Goal: Task Accomplishment & Management: Use online tool/utility

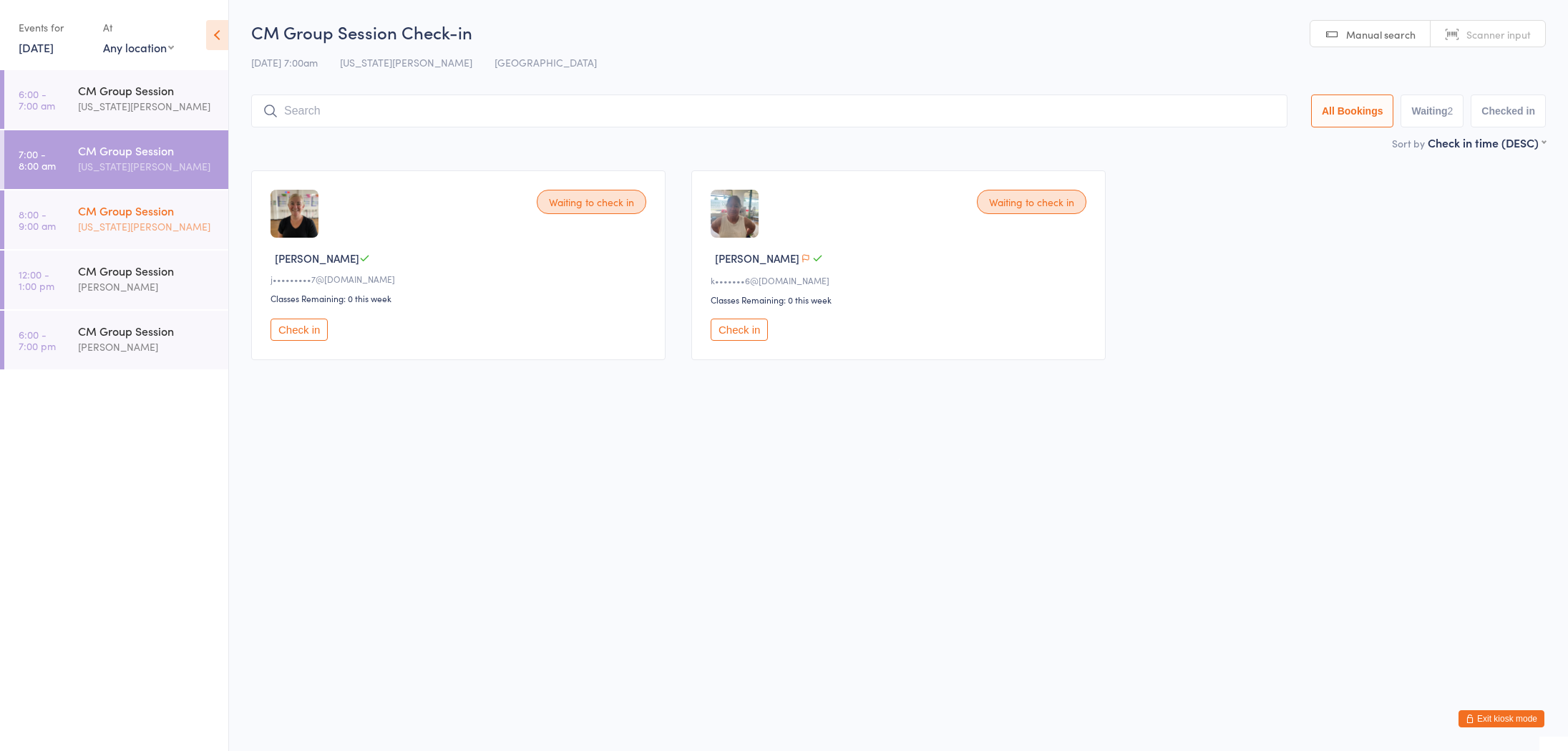
click at [147, 224] on div "[US_STATE][PERSON_NAME]" at bounding box center [147, 227] width 138 height 16
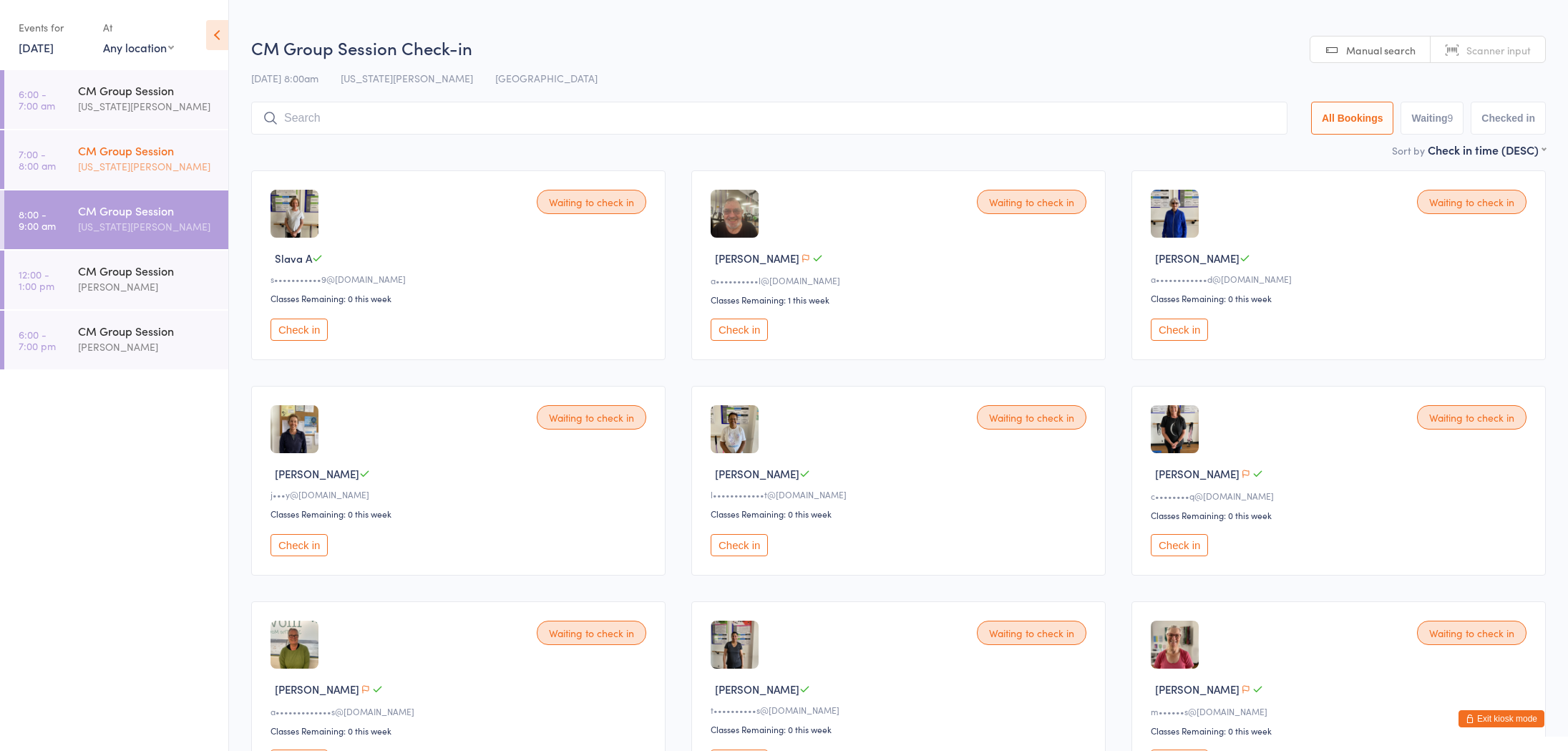
click at [196, 162] on div "[US_STATE][PERSON_NAME]" at bounding box center [147, 167] width 138 height 16
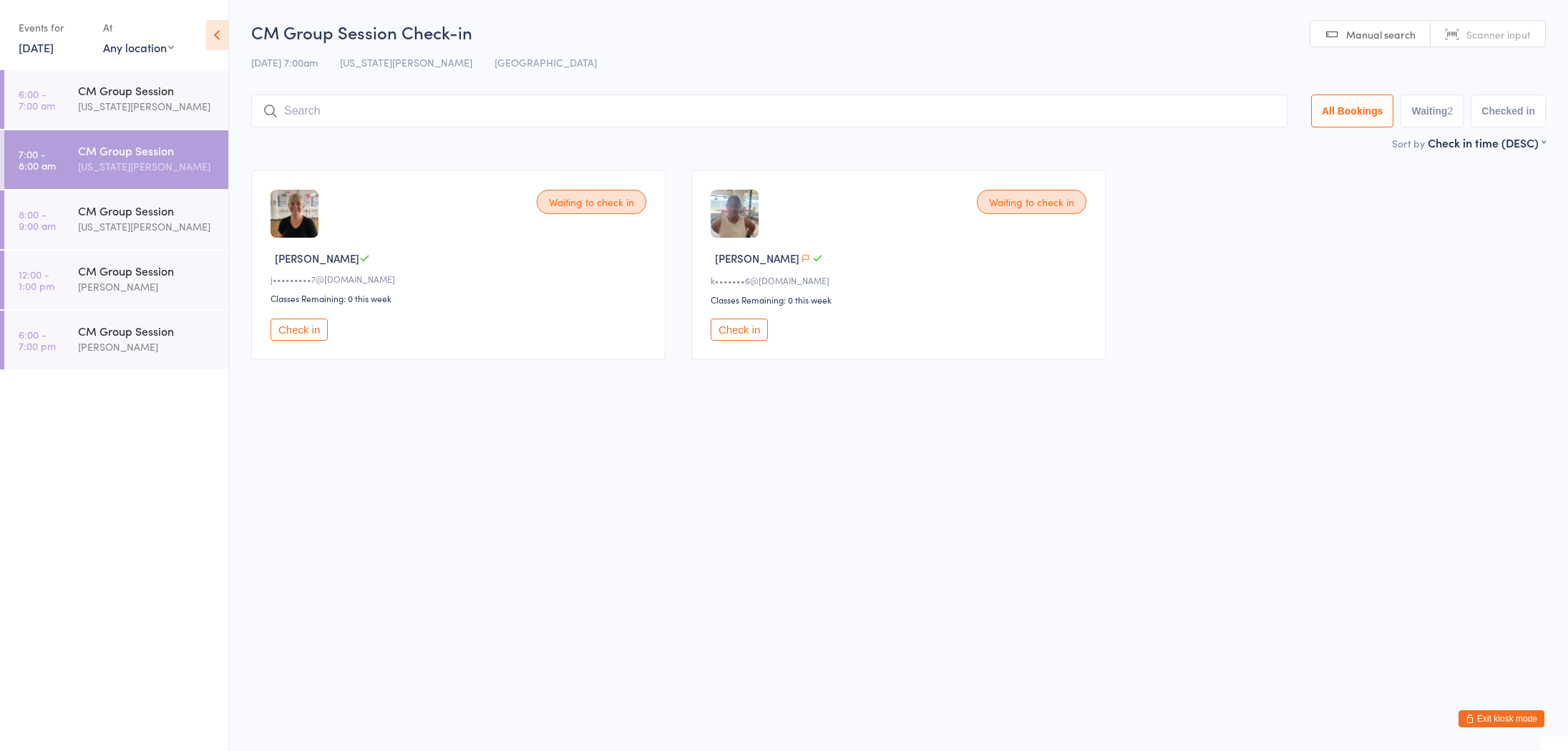
click at [738, 336] on button "Check in" at bounding box center [739, 329] width 57 height 22
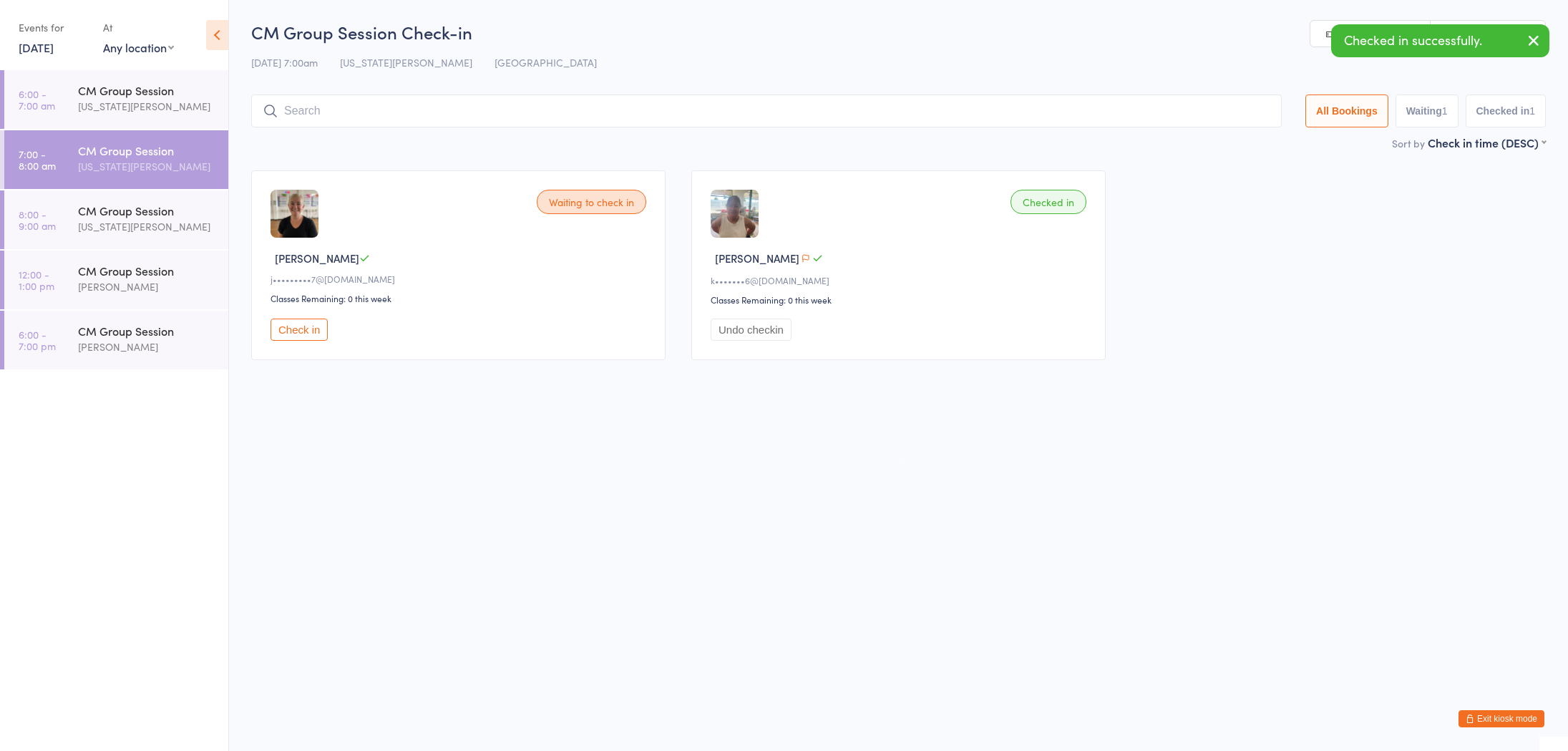
click at [306, 330] on button "Check in" at bounding box center [299, 329] width 57 height 22
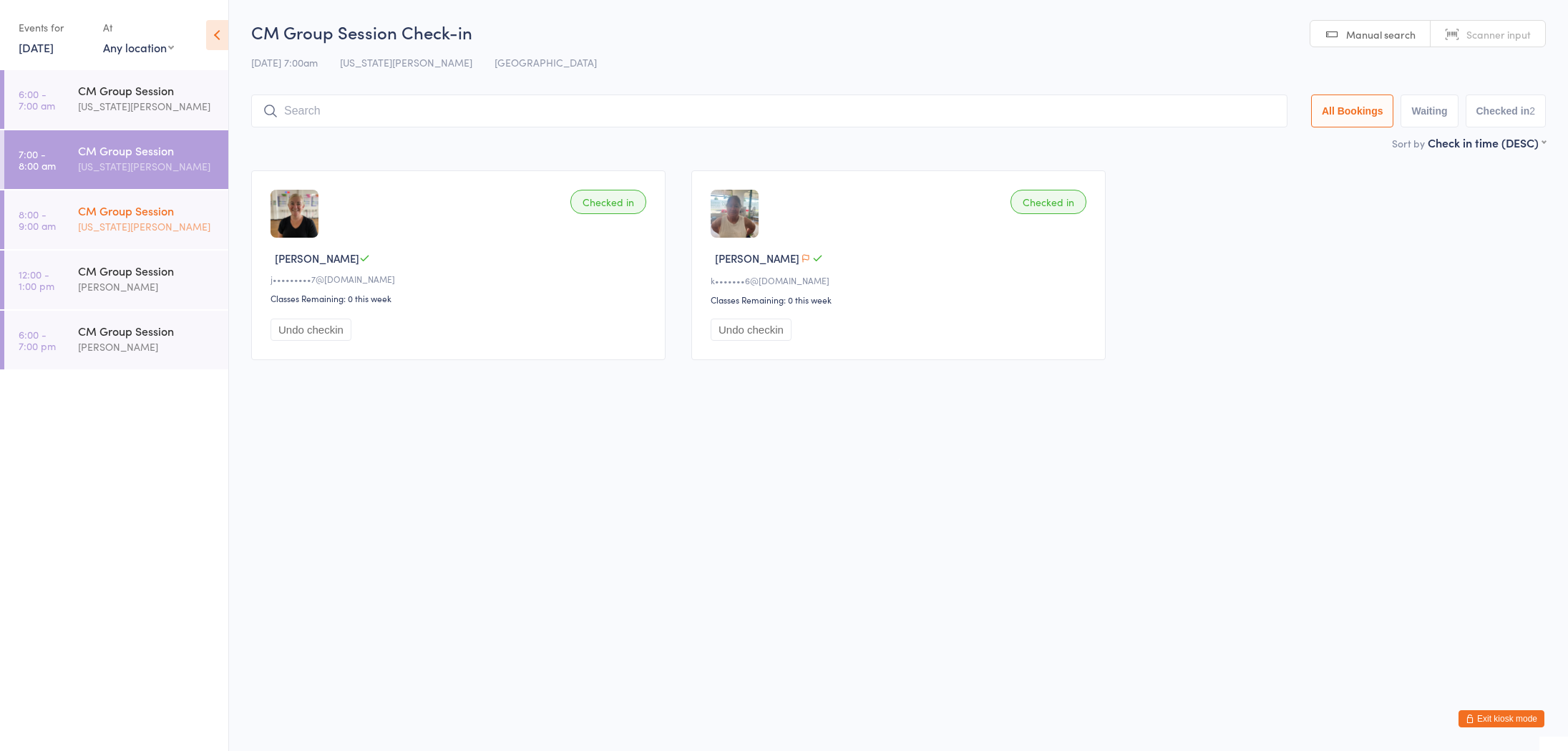
click at [175, 217] on div "CM Group Session" at bounding box center [147, 210] width 138 height 16
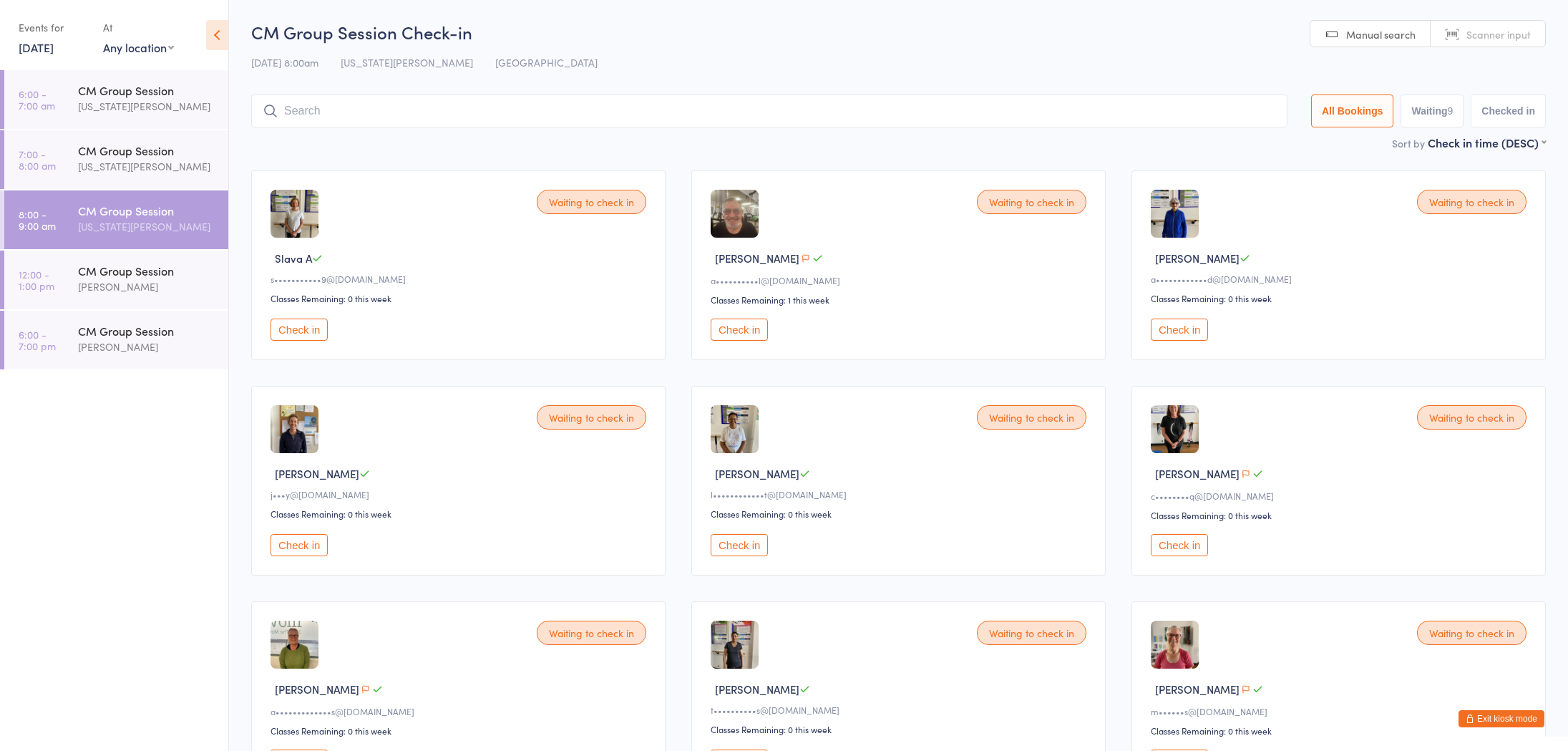
click at [1526, 722] on button "Exit kiosk mode" at bounding box center [1501, 718] width 86 height 17
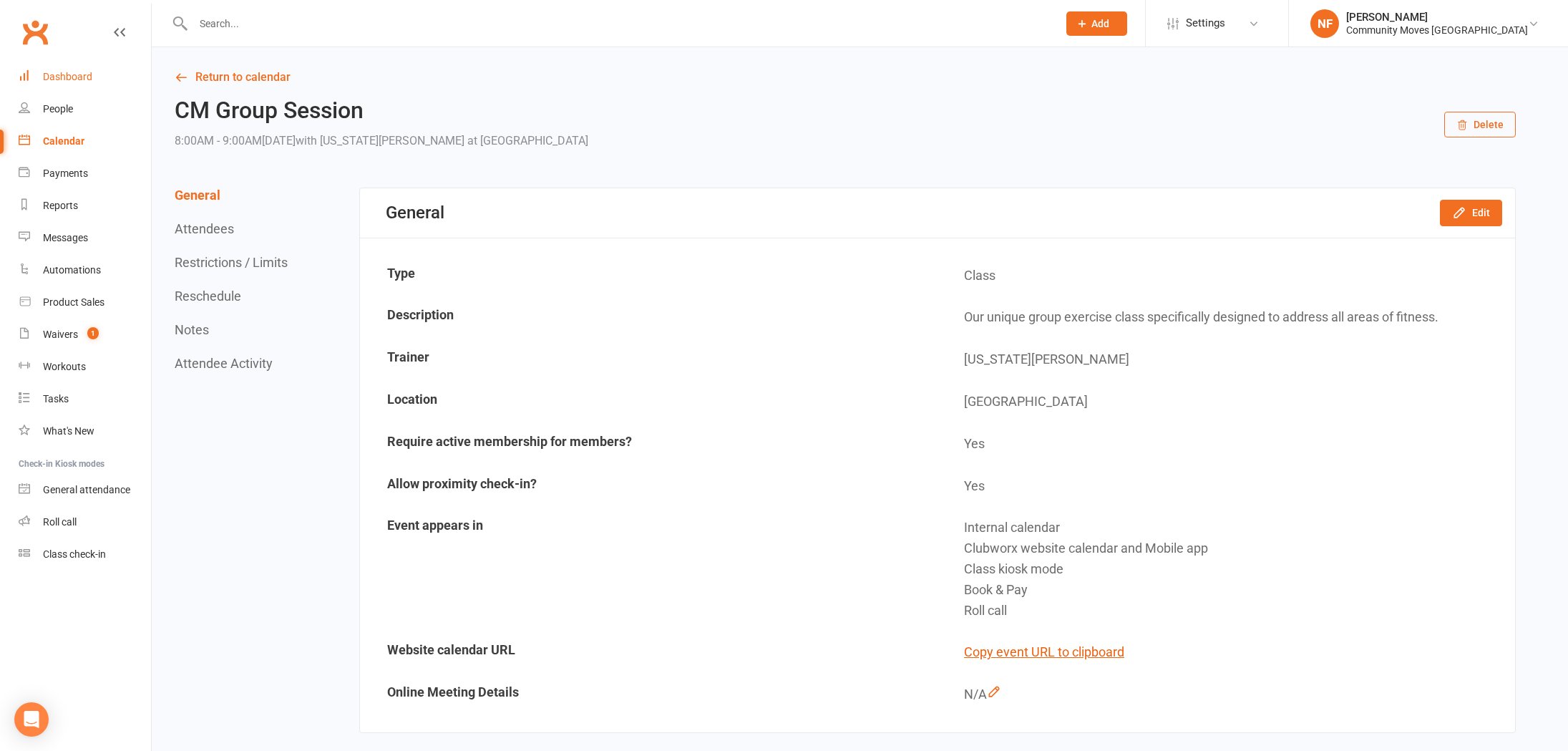
click at [66, 75] on div "Dashboard" at bounding box center [68, 77] width 50 height 11
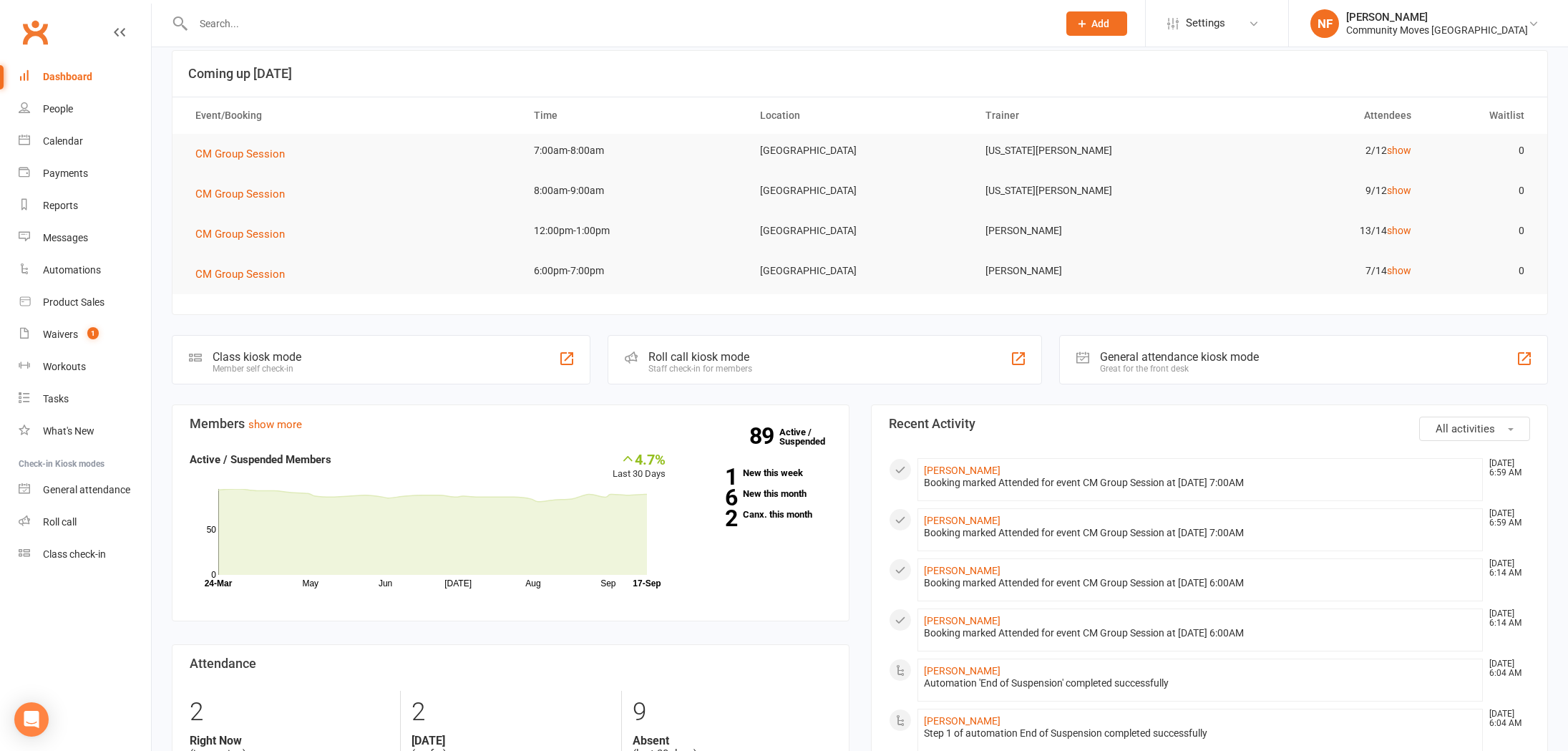
scroll to position [24, 0]
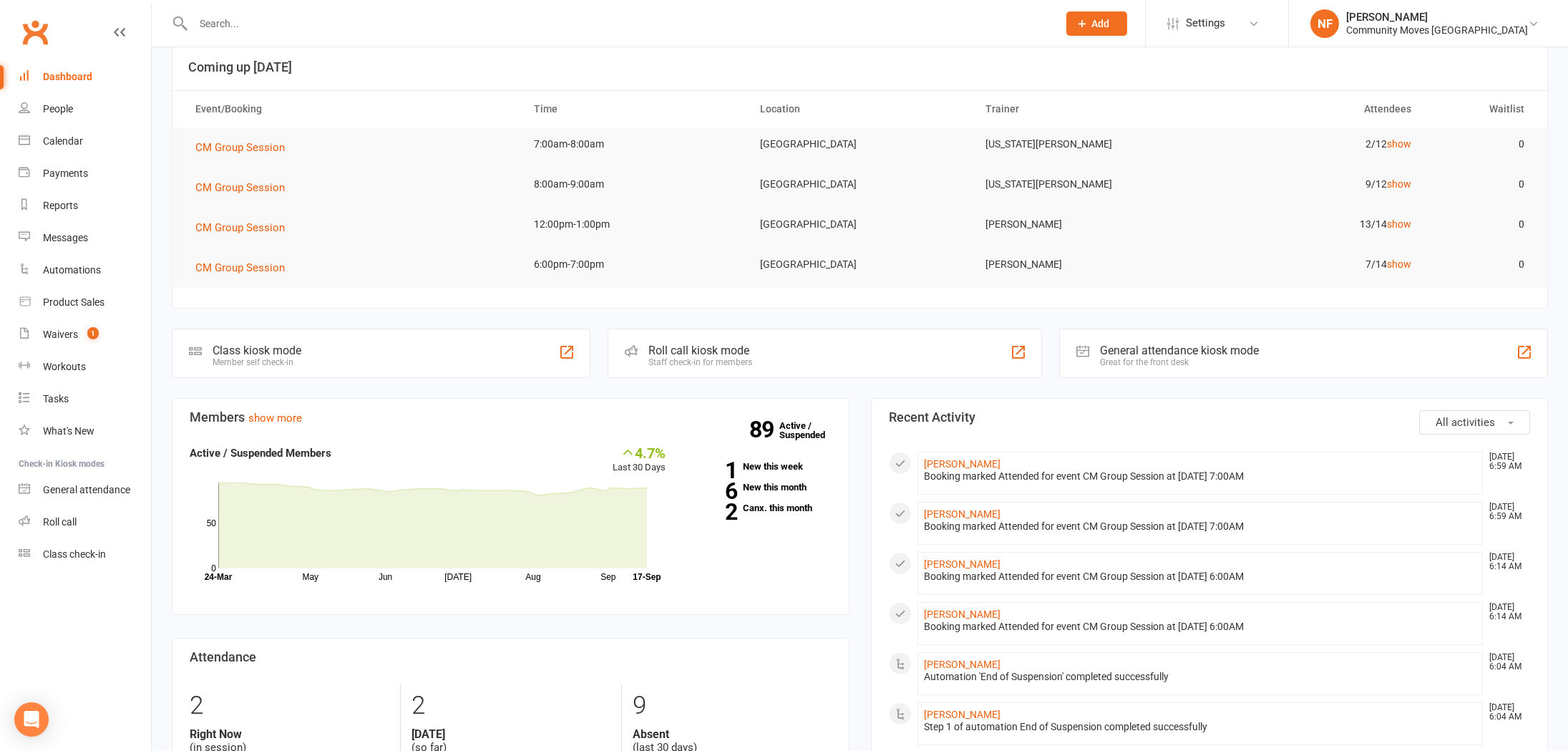
click at [374, 347] on div "Class kiosk mode Member self check-in" at bounding box center [381, 353] width 419 height 50
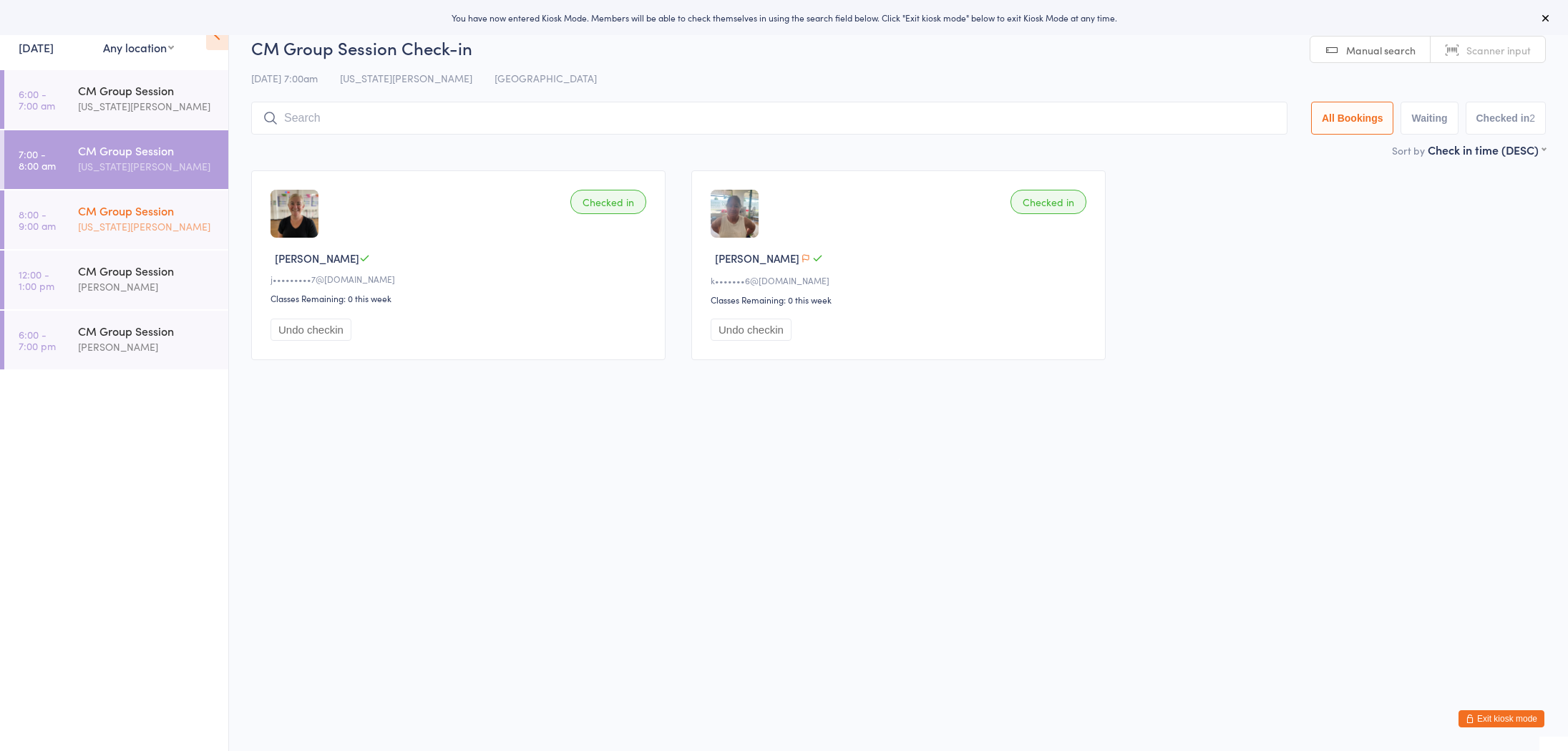
click at [148, 239] on div "CM Group Session Georgia Cairnes" at bounding box center [153, 218] width 150 height 56
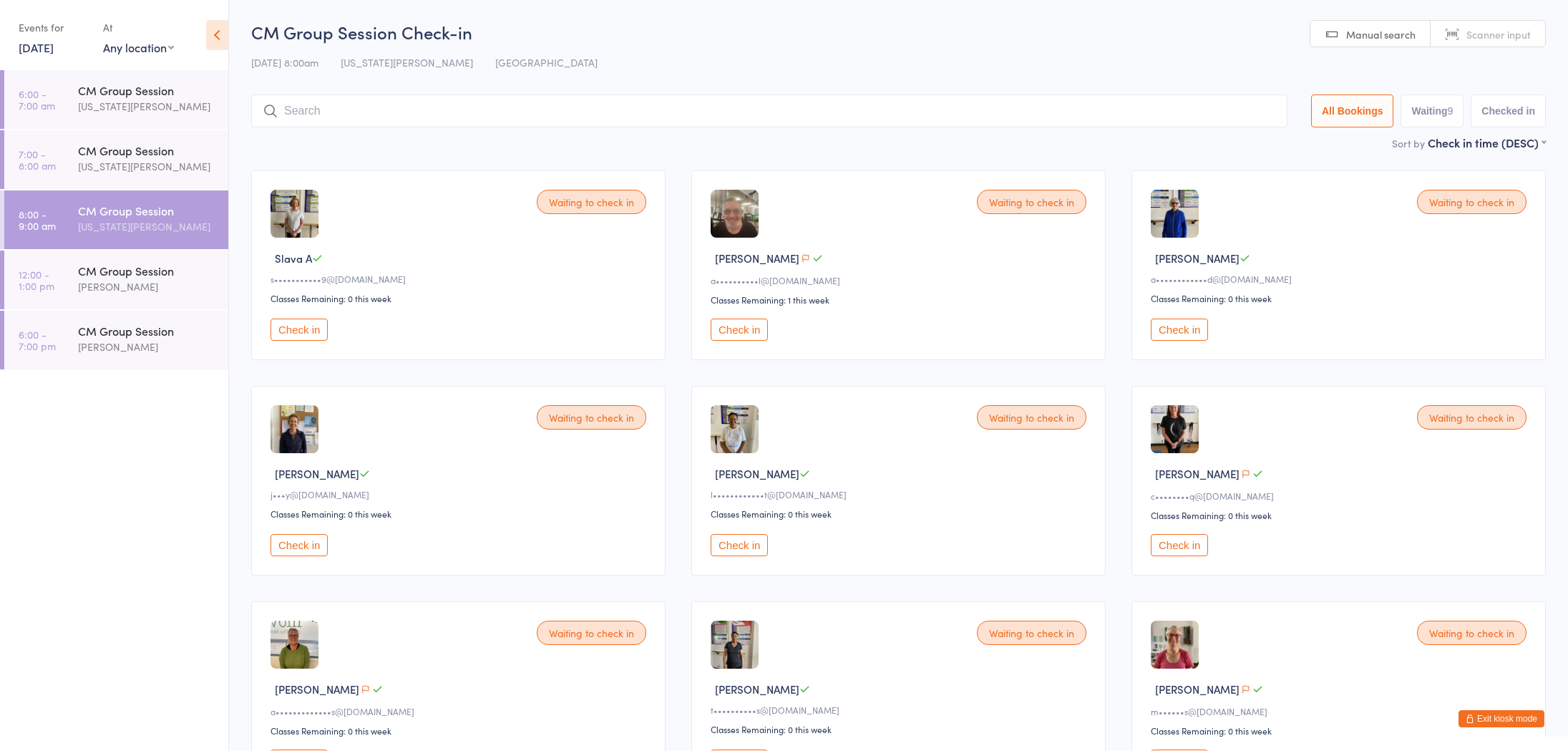
click at [1185, 330] on button "Check in" at bounding box center [1180, 329] width 57 height 22
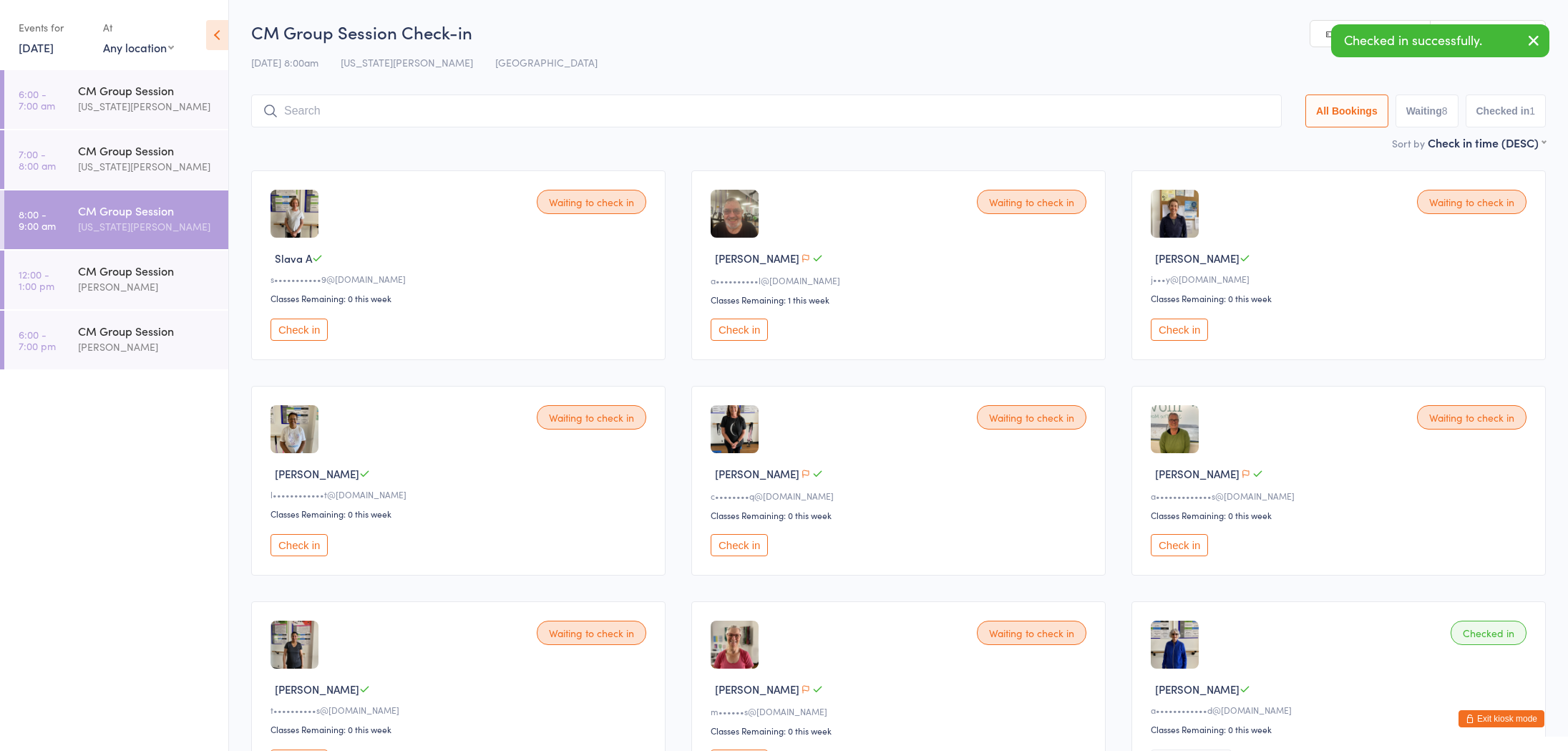
click at [308, 328] on button "Check in" at bounding box center [299, 329] width 57 height 22
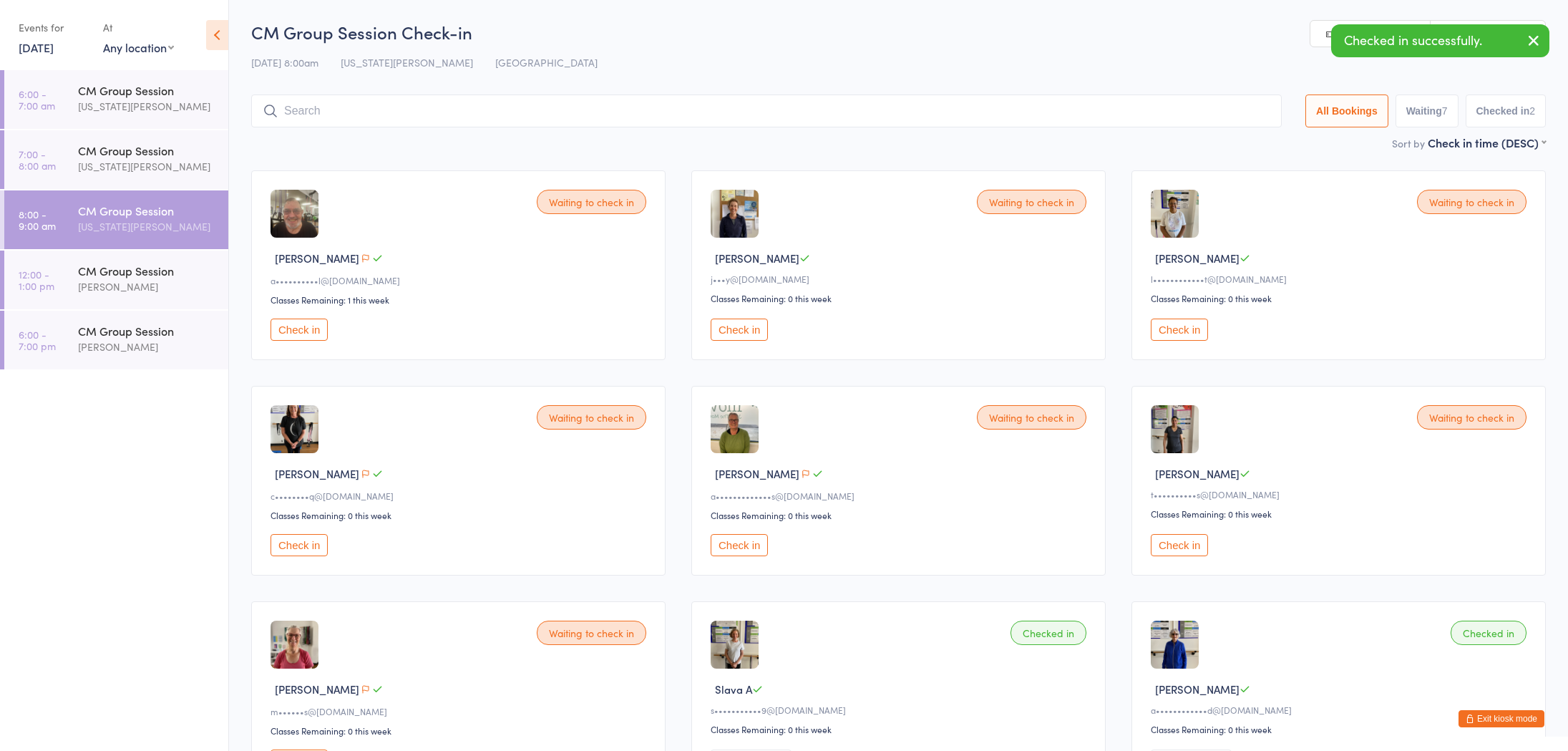
click at [747, 549] on button "Check in" at bounding box center [739, 544] width 57 height 22
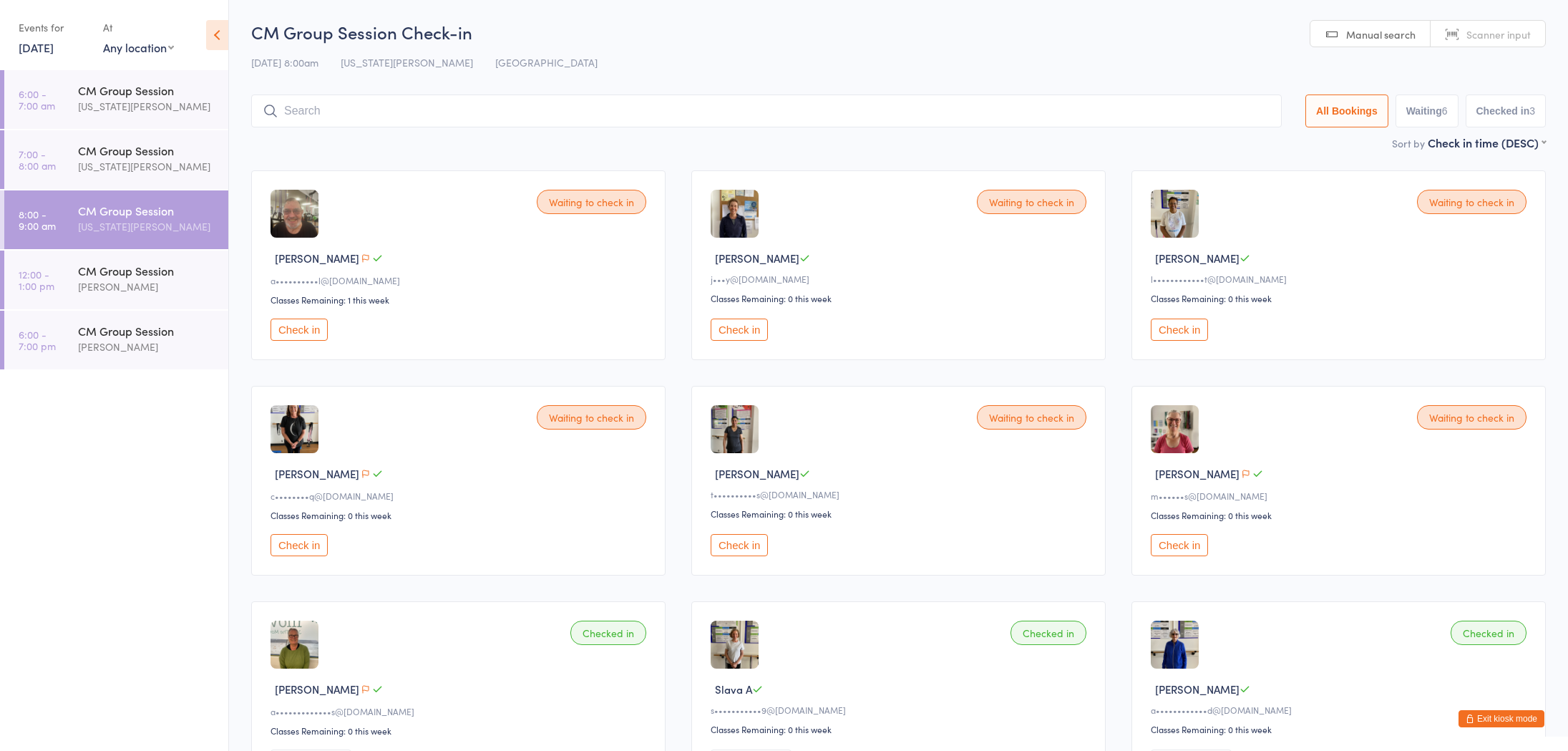
click at [1181, 331] on button "Check in" at bounding box center [1180, 329] width 57 height 22
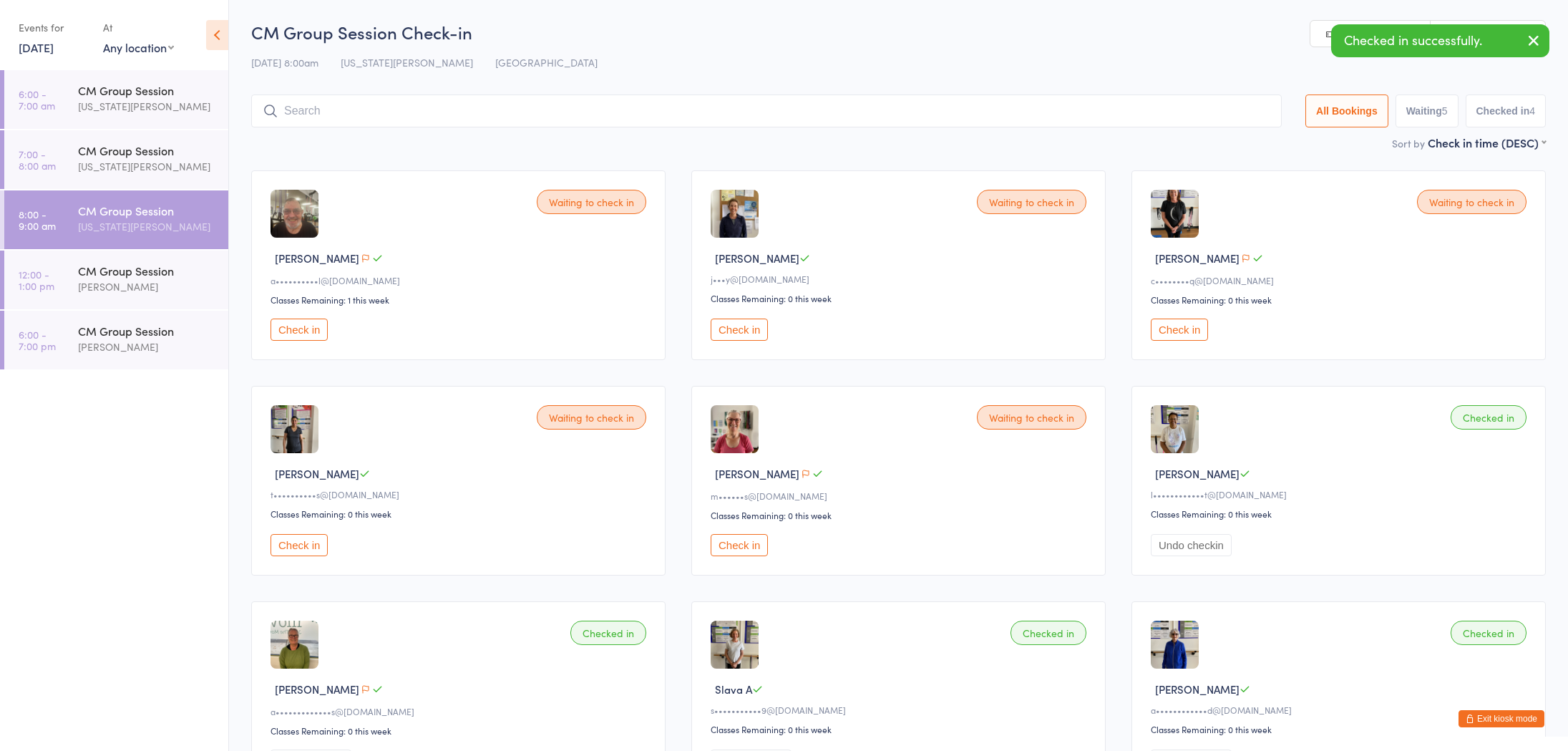
click at [305, 546] on button "Check in" at bounding box center [299, 544] width 57 height 22
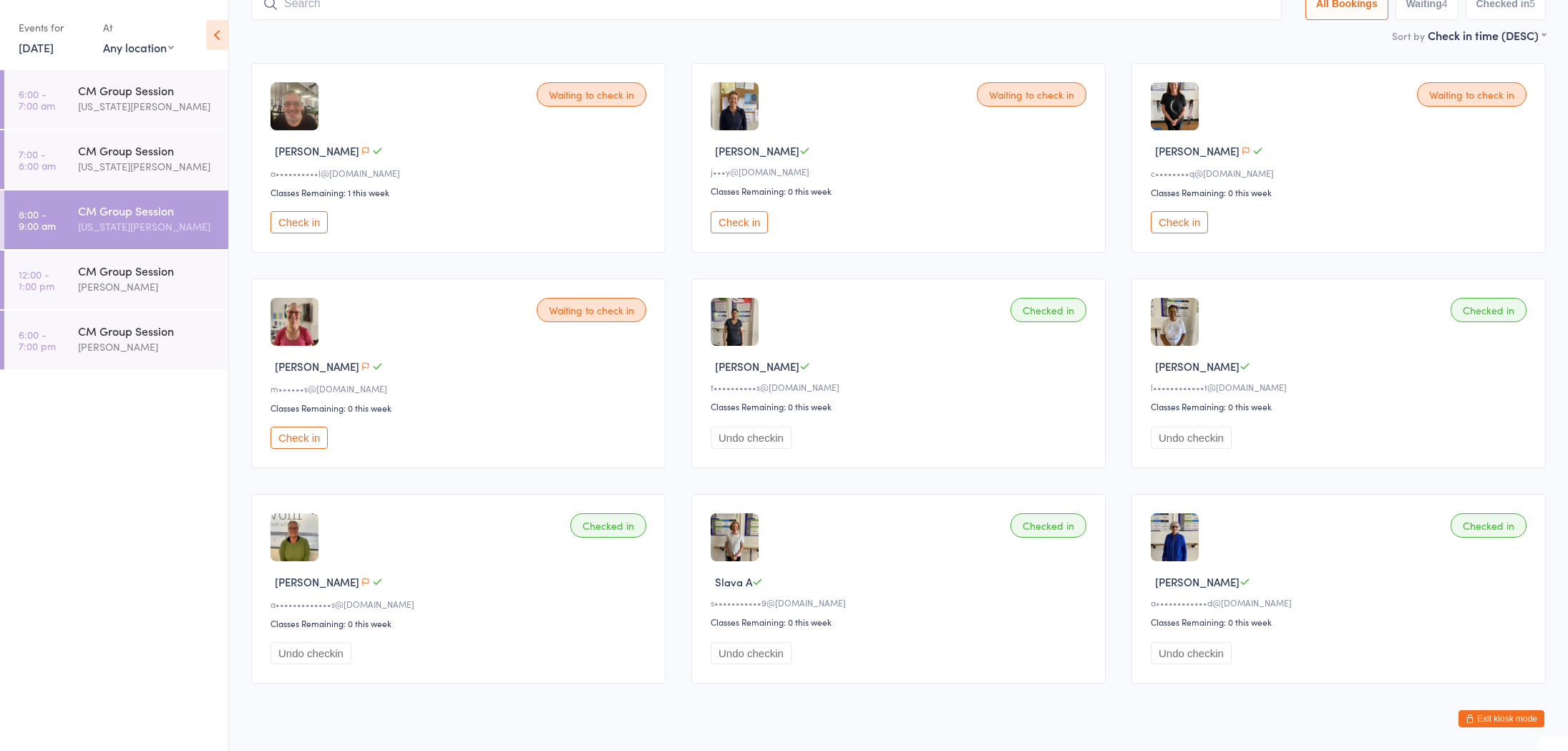
scroll to position [109, 0]
click at [1176, 223] on button "Check in" at bounding box center [1180, 220] width 57 height 22
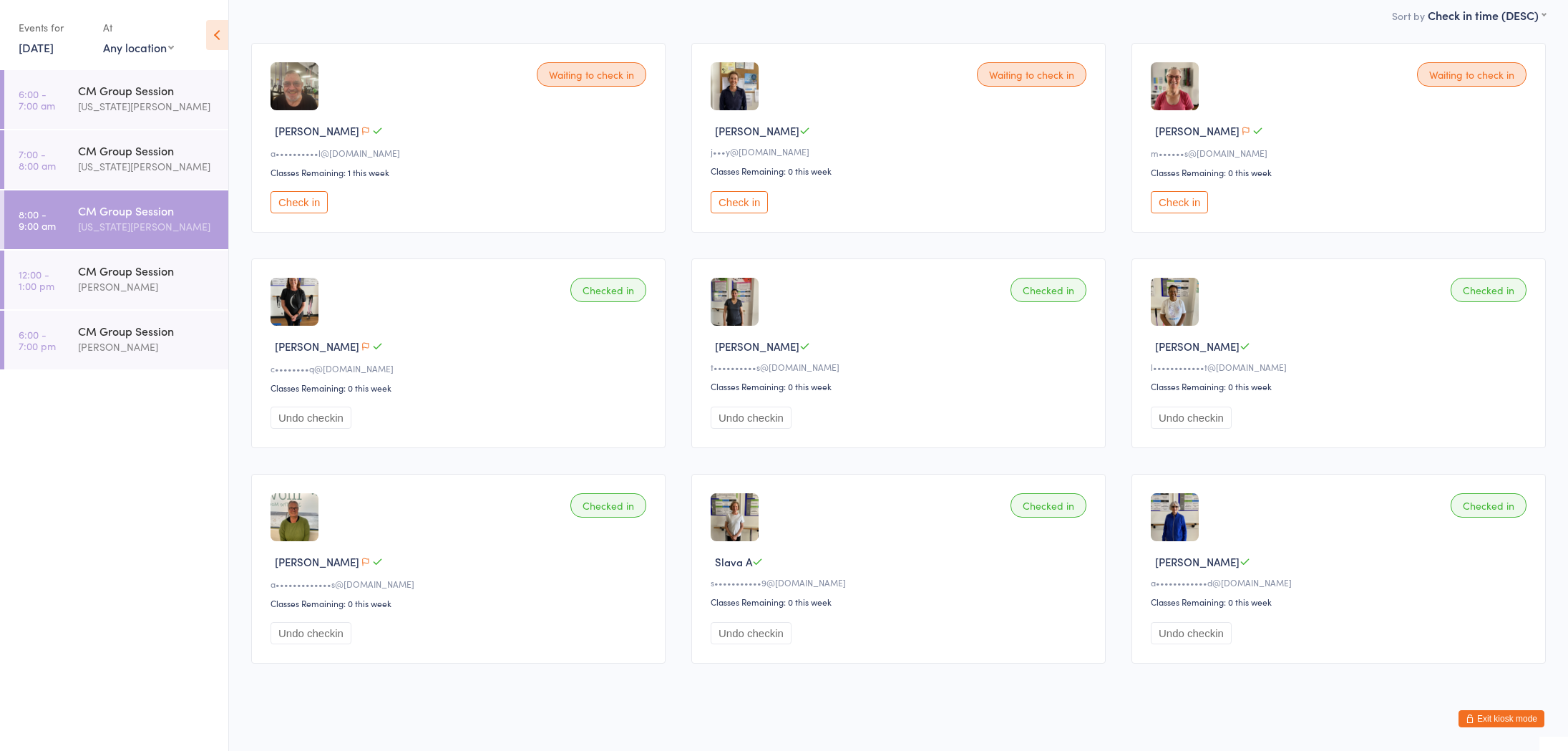
scroll to position [131, 0]
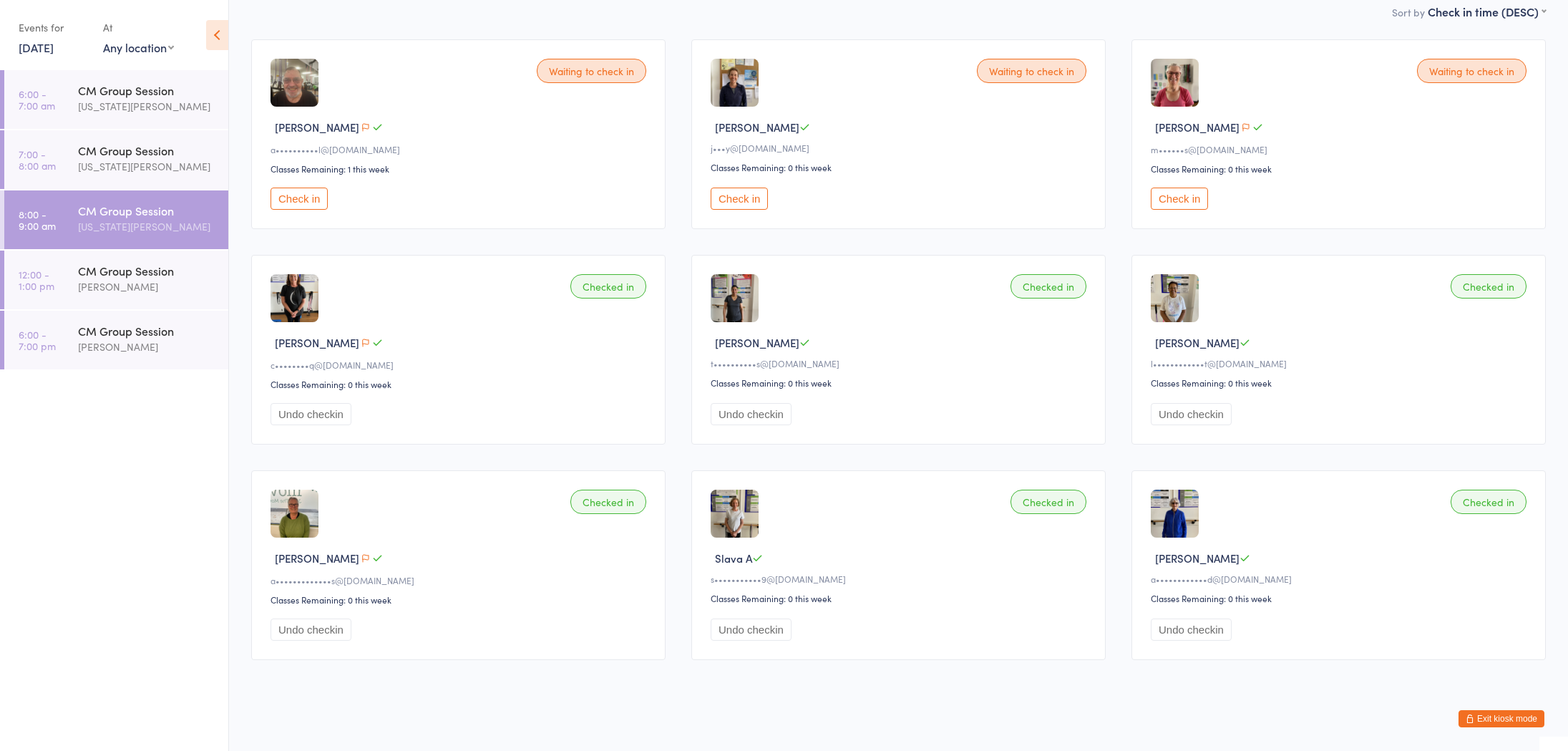
click at [744, 202] on button "Check in" at bounding box center [739, 198] width 57 height 22
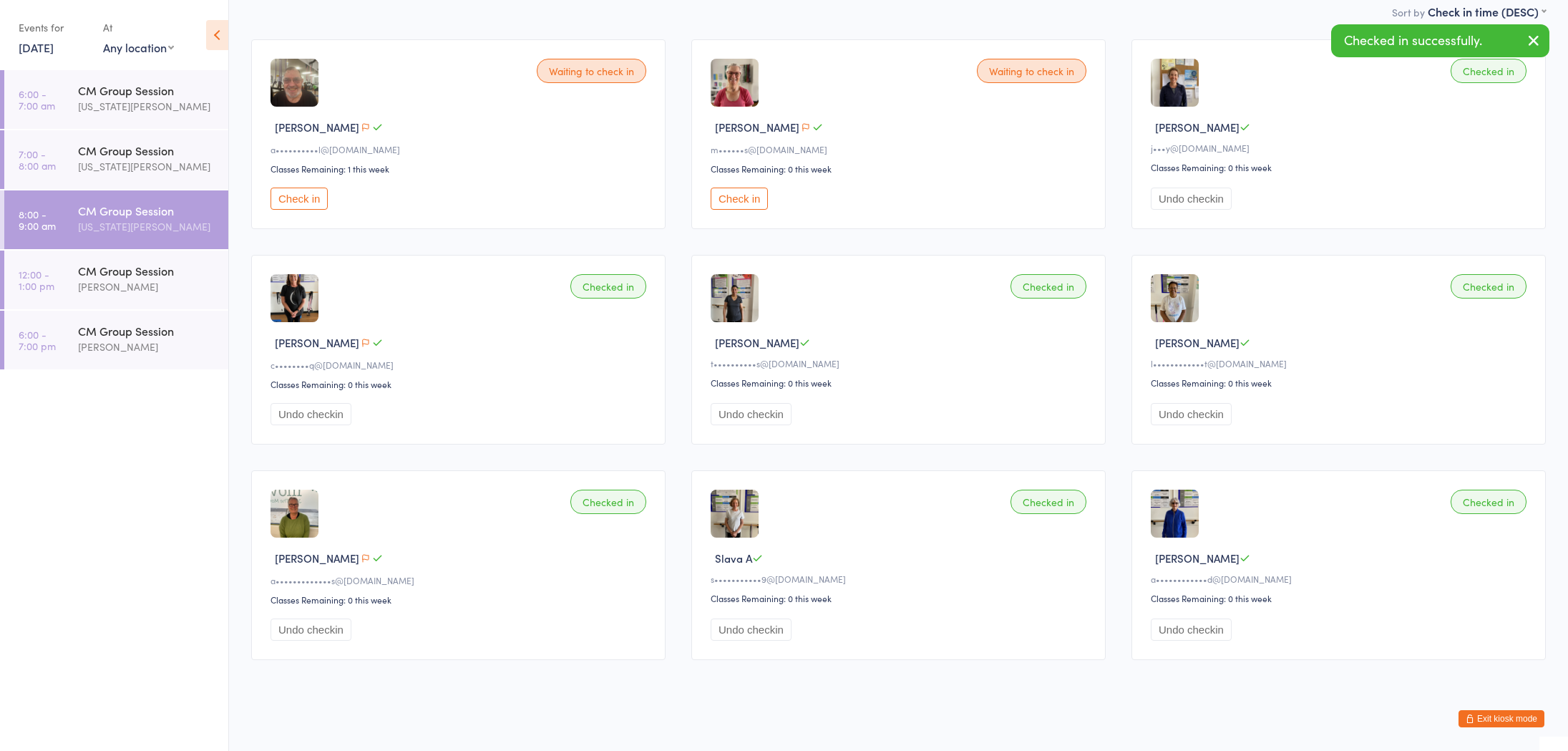
click at [737, 200] on button "Check in" at bounding box center [739, 198] width 57 height 22
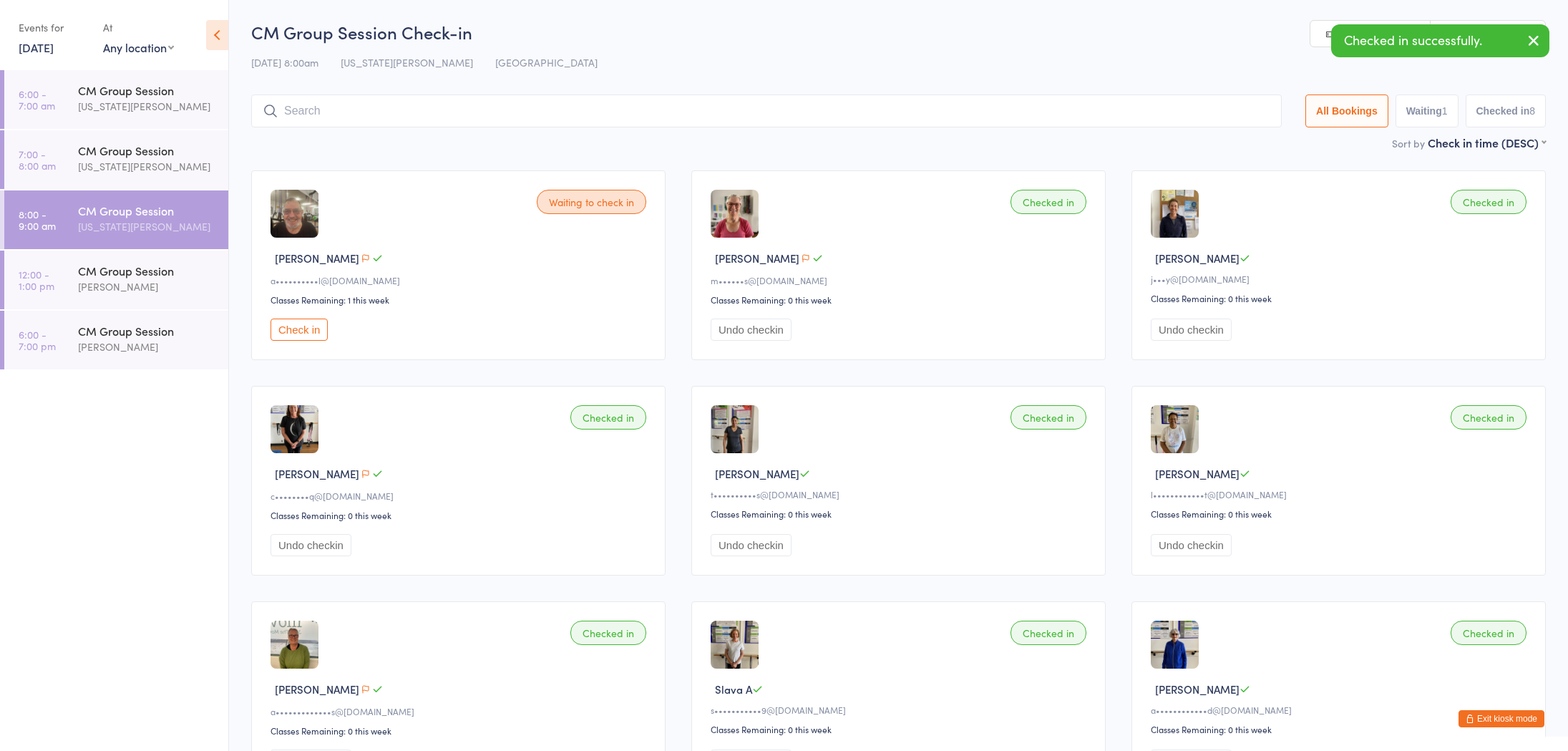
scroll to position [38, 0]
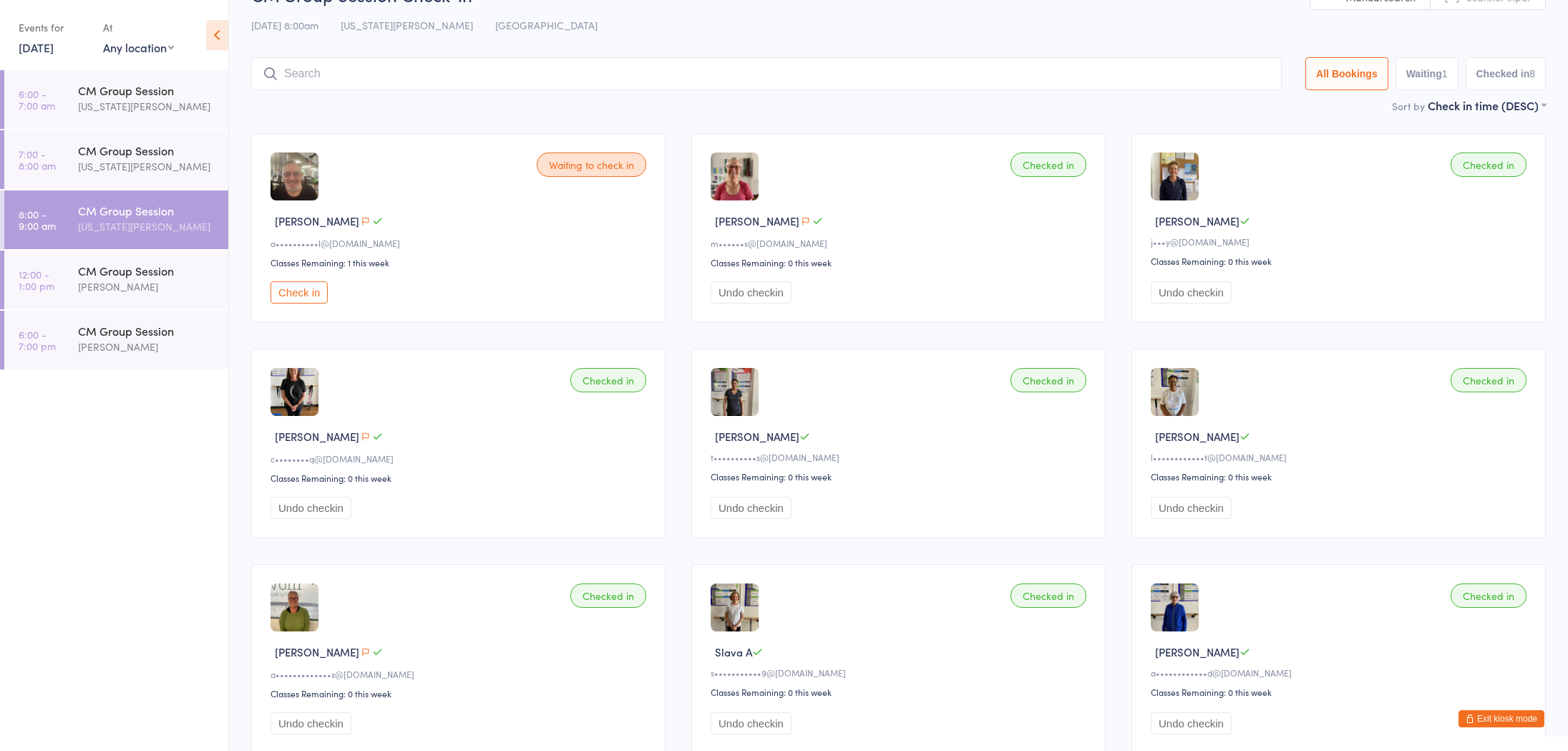
click at [303, 189] on img at bounding box center [295, 176] width 48 height 48
click at [292, 224] on span "Alan C" at bounding box center [317, 220] width 85 height 15
click at [292, 225] on span "Alan C" at bounding box center [317, 220] width 85 height 15
click at [348, 254] on div "Waiting to check in Alan C a••••••••••l@jcinvest.com.au Classes Remaining: 1 th…" at bounding box center [458, 228] width 414 height 189
click at [359, 252] on div "Waiting to check in Alan C a••••••••••l@jcinvest.com.au Classes Remaining: 1 th…" at bounding box center [458, 228] width 414 height 189
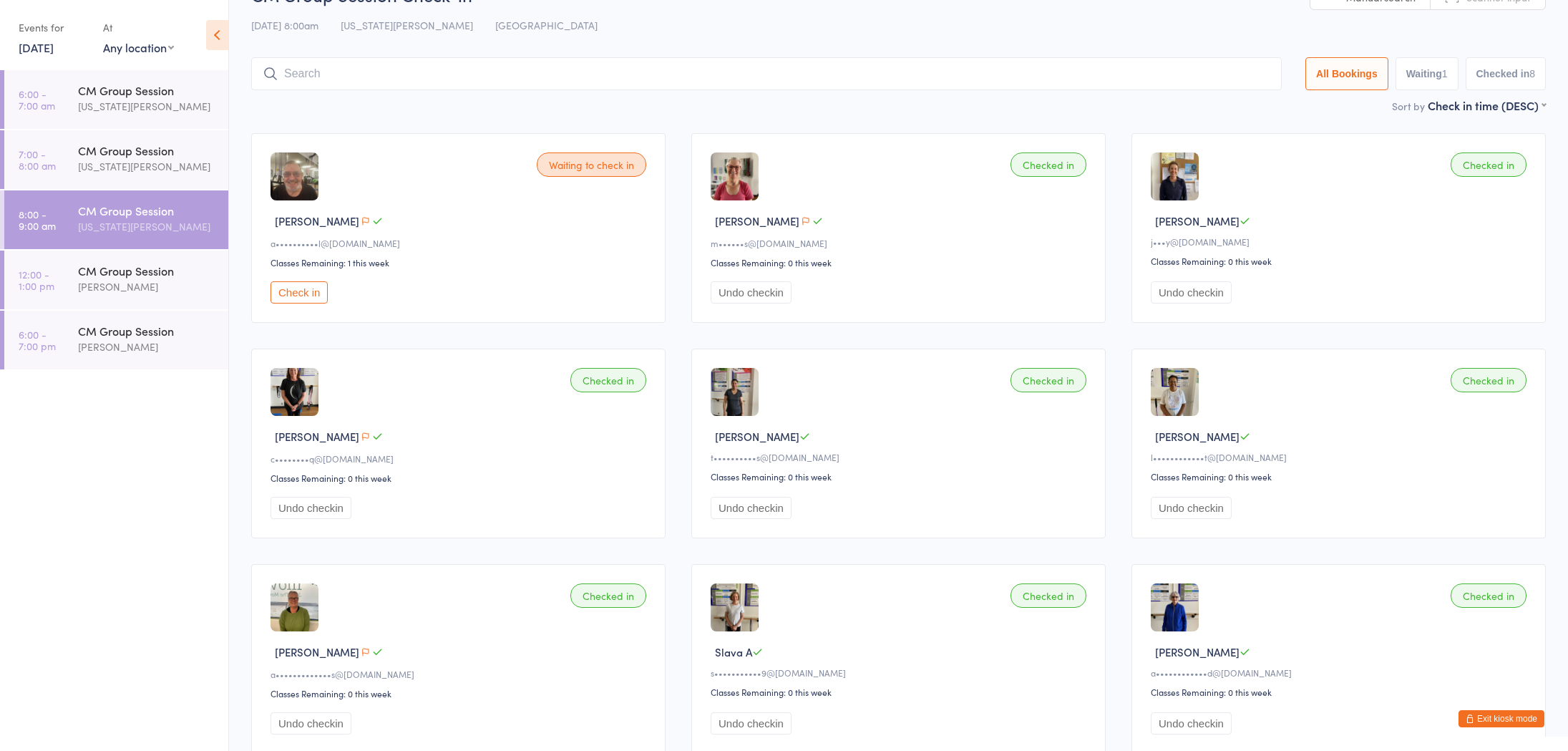
click at [363, 261] on div "Classes Remaining: 1 this week" at bounding box center [461, 262] width 380 height 12
click at [402, 216] on div "Alan C" at bounding box center [461, 221] width 380 height 16
click at [1519, 718] on button "Exit kiosk mode" at bounding box center [1501, 718] width 86 height 17
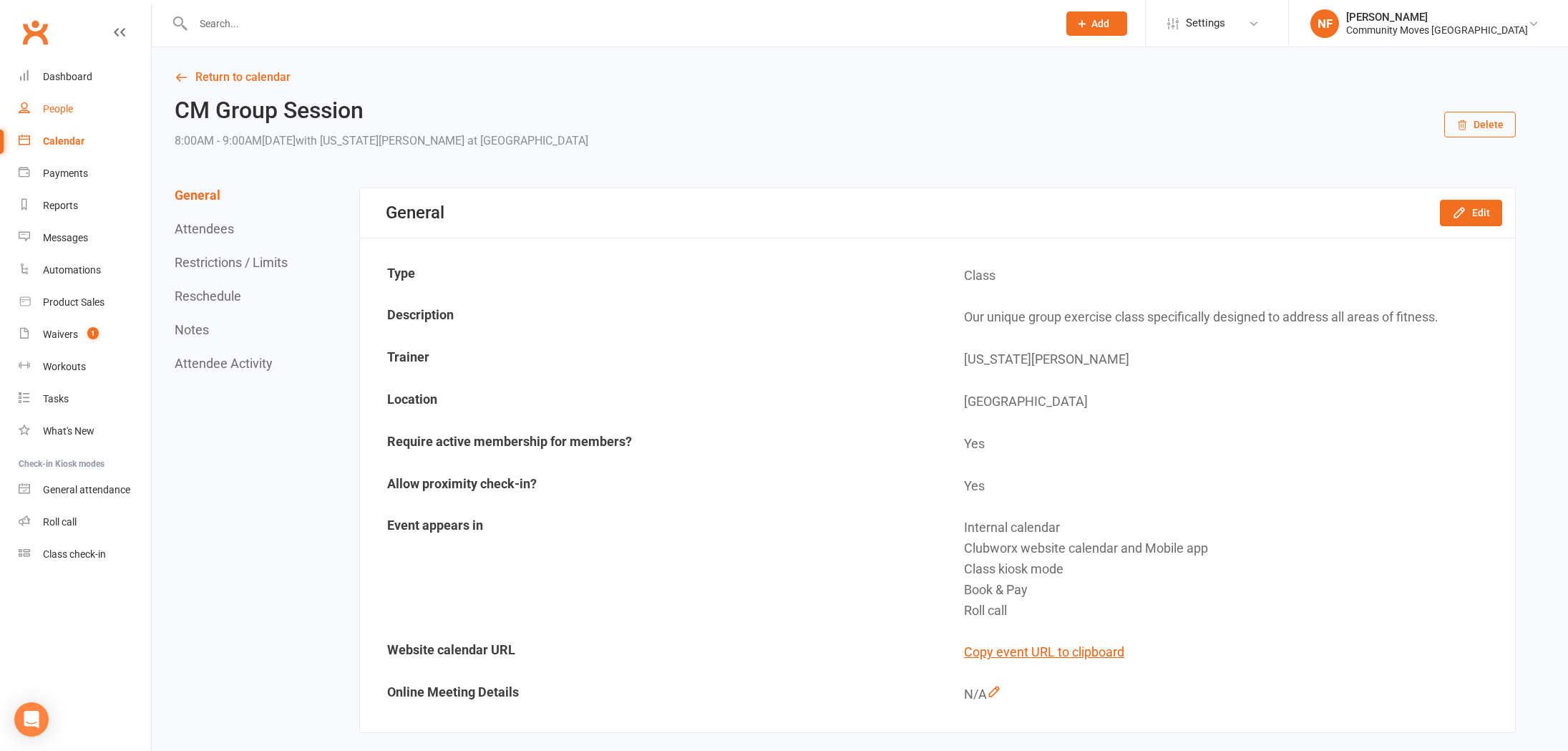
click at [67, 106] on div "People" at bounding box center [58, 109] width 30 height 11
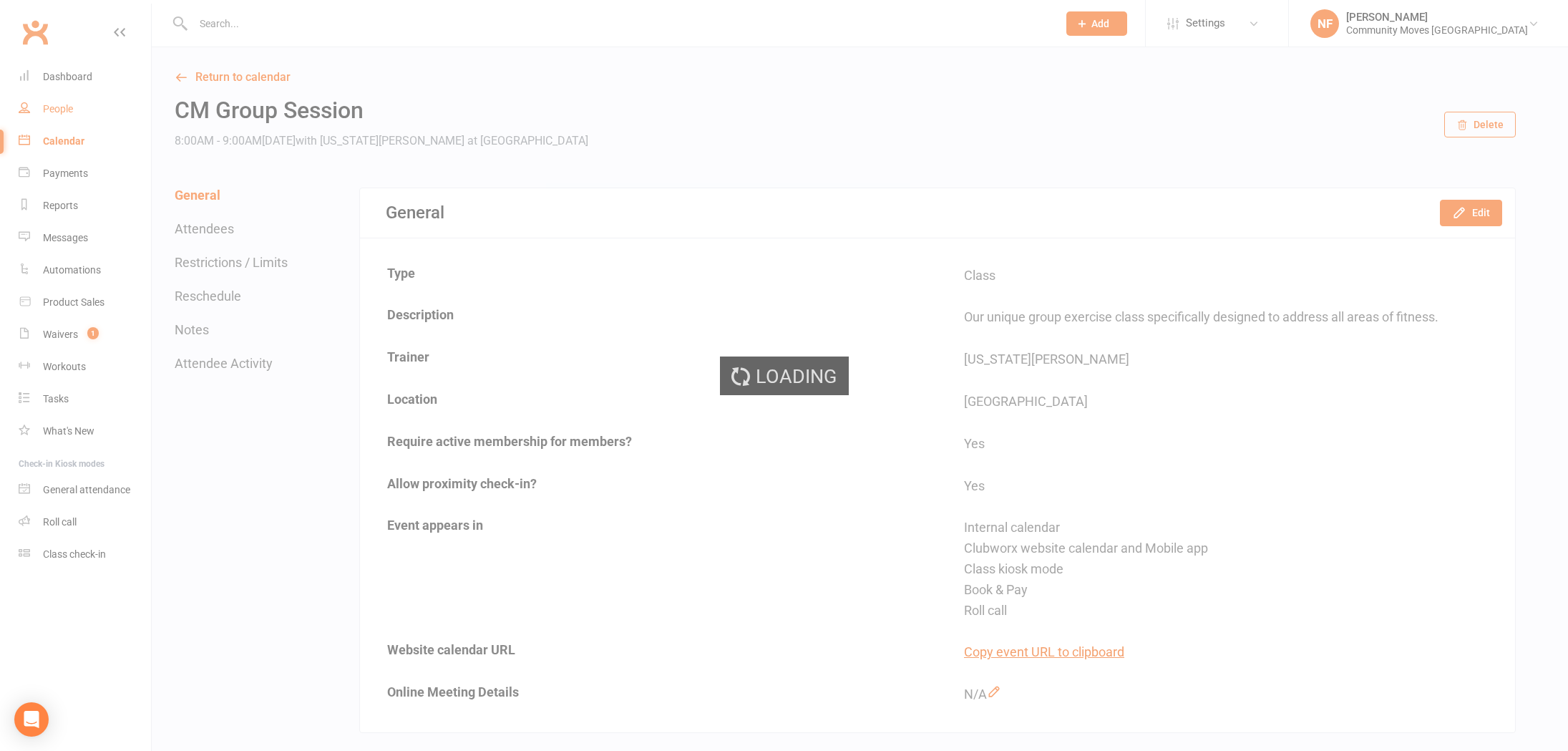
select select "25"
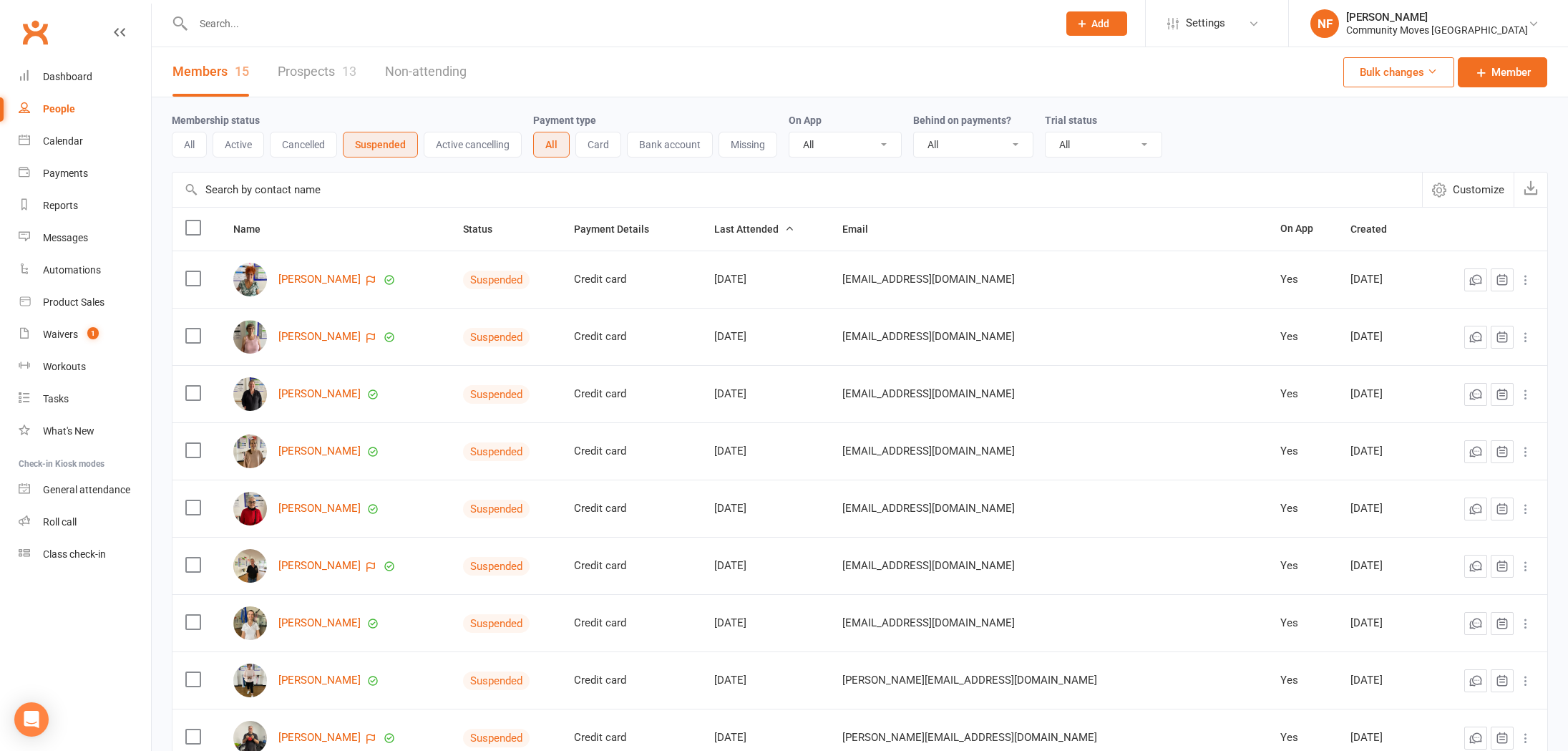
click at [261, 24] on input "text" at bounding box center [618, 24] width 859 height 20
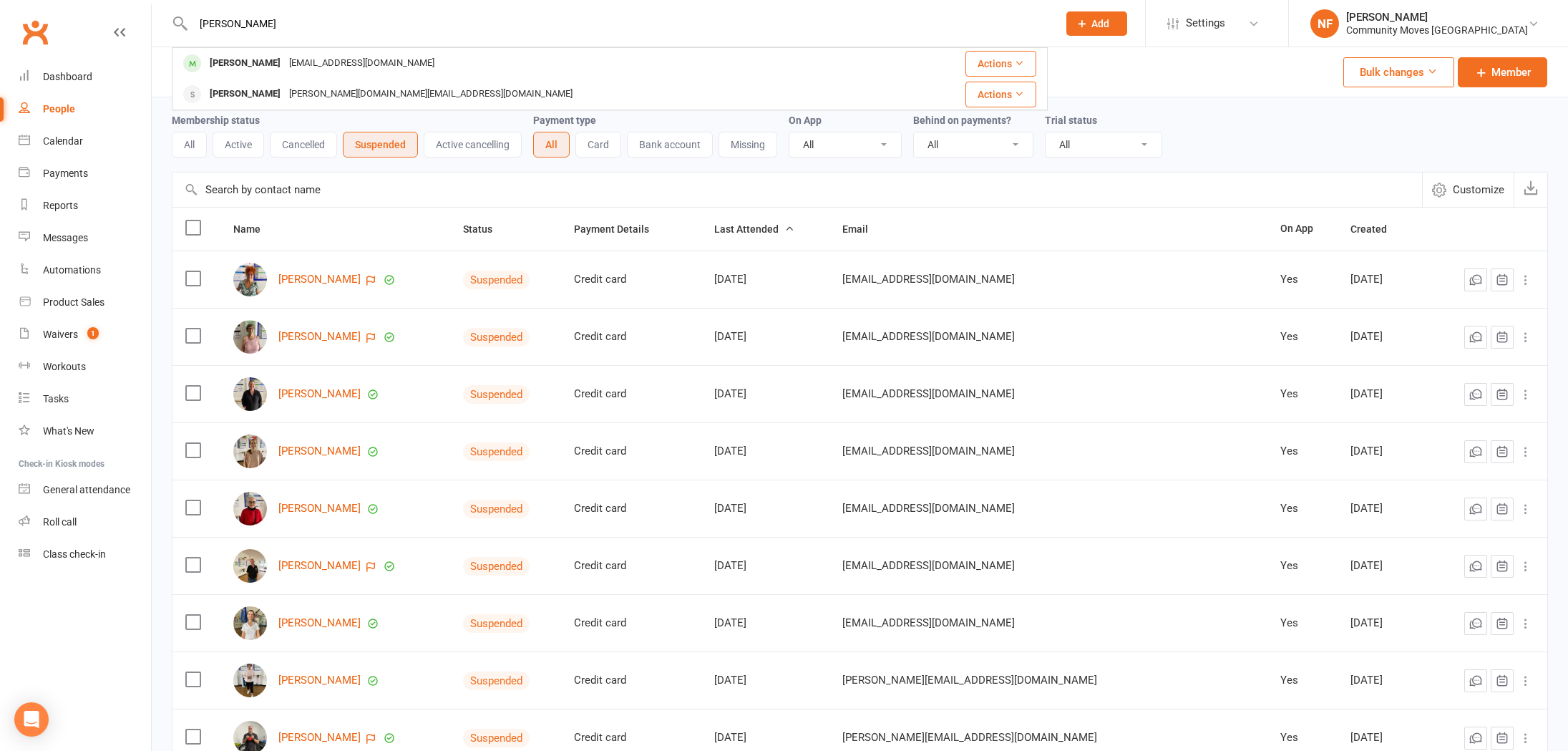
click at [307, 24] on input "[PERSON_NAME]" at bounding box center [618, 24] width 859 height 20
type input "[PERSON_NAME]"
click at [78, 73] on div "Dashboard" at bounding box center [68, 77] width 50 height 11
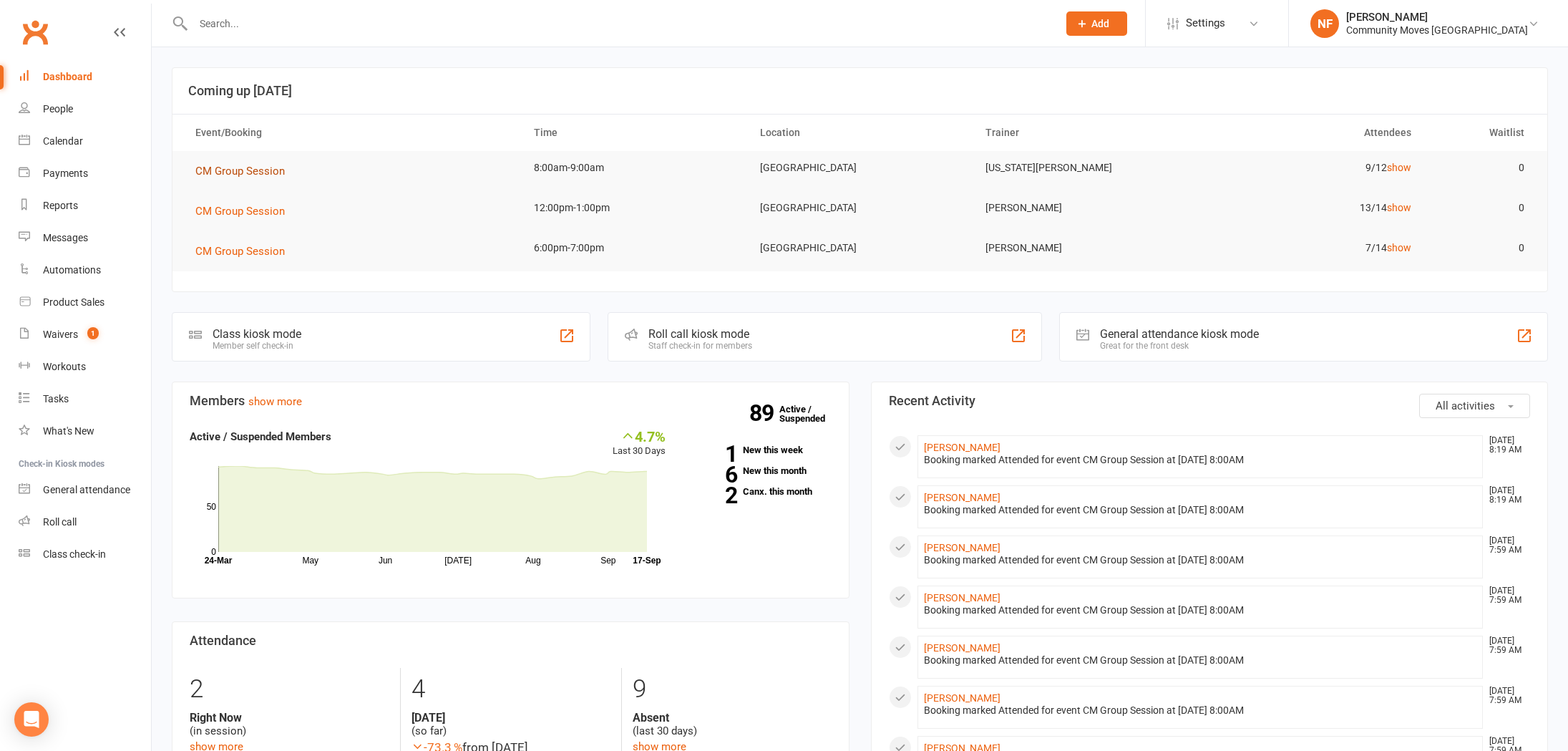
click at [259, 172] on span "CM Group Session" at bounding box center [241, 171] width 90 height 13
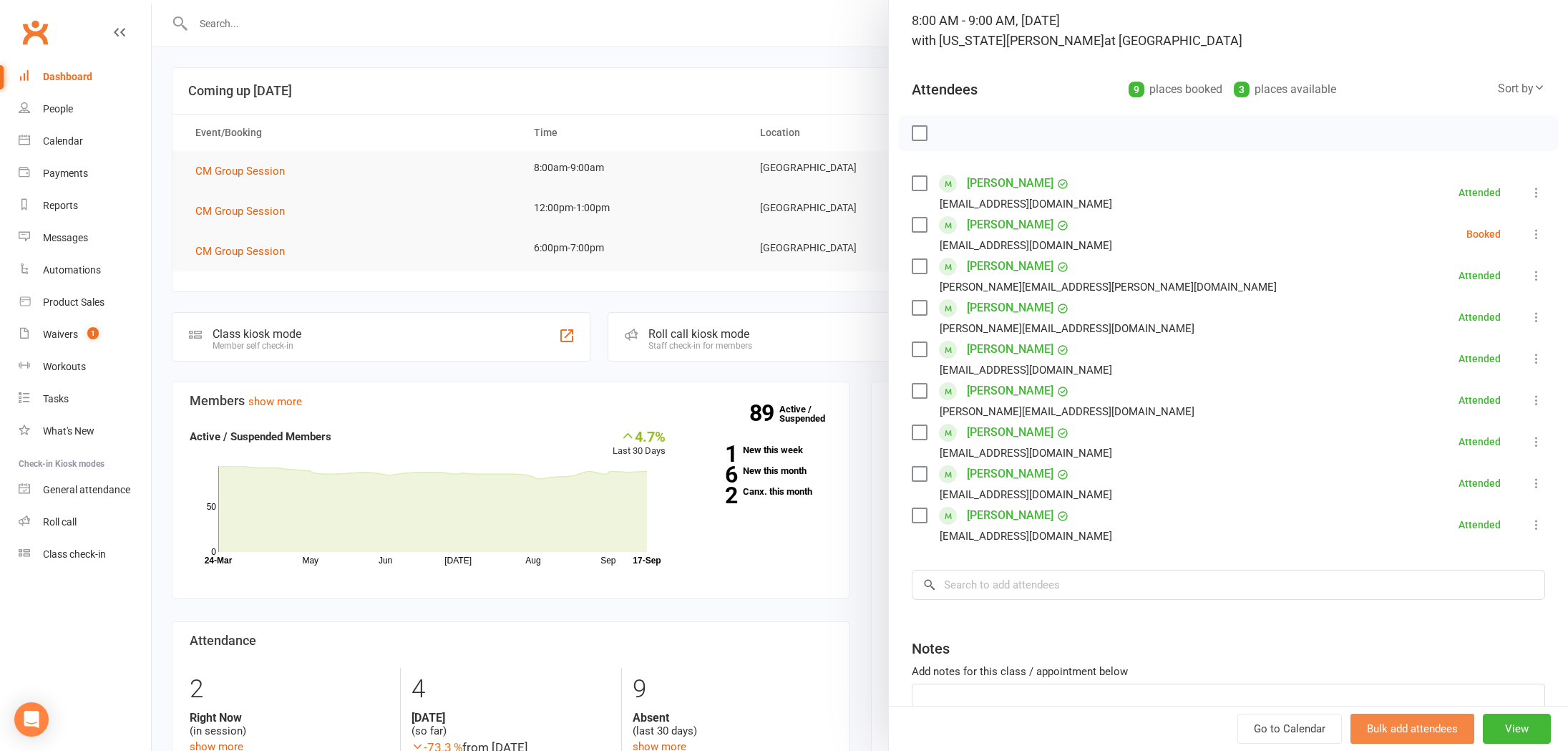
scroll to position [96, 0]
click at [1504, 729] on button "View" at bounding box center [1517, 729] width 68 height 30
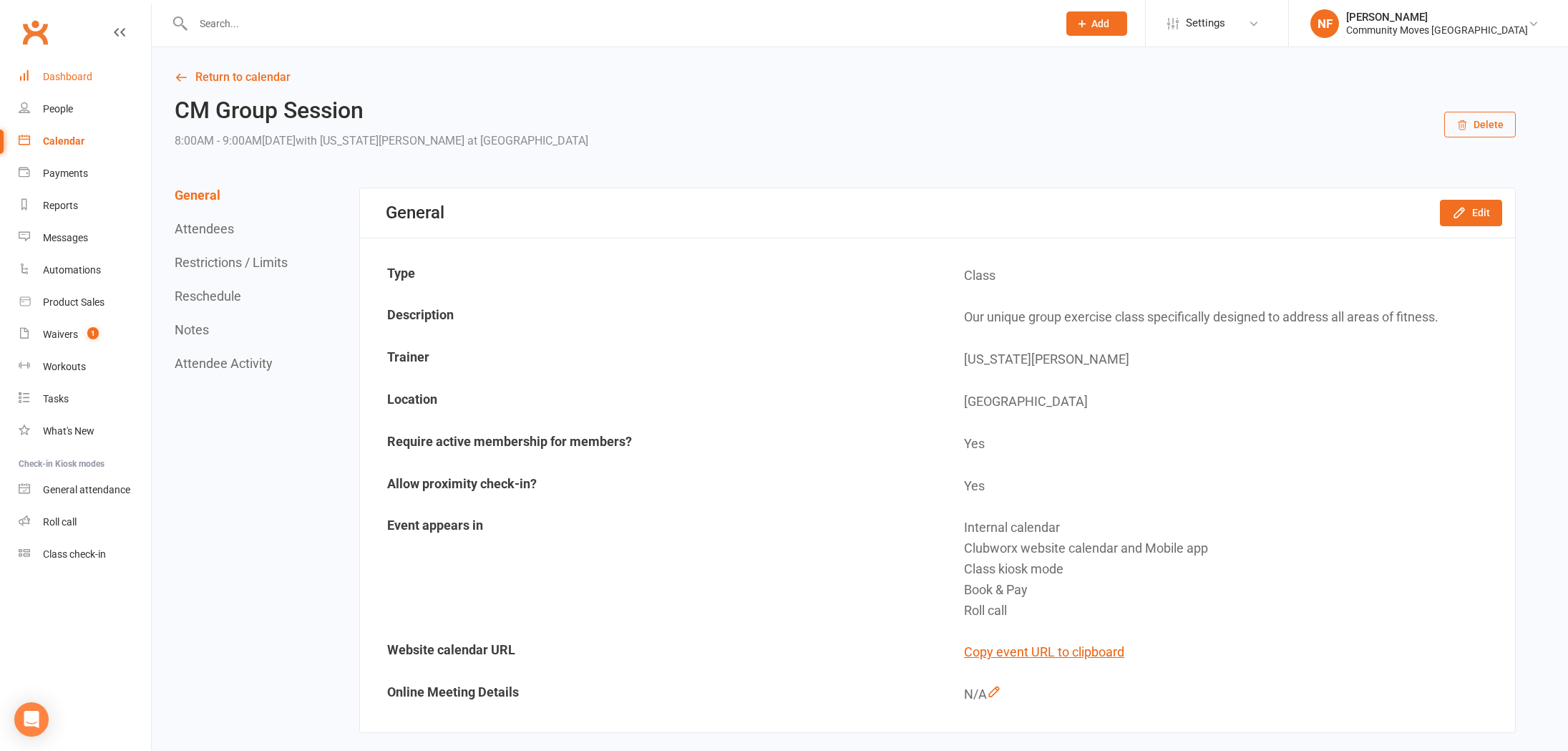
click at [67, 78] on div "Dashboard" at bounding box center [68, 77] width 50 height 11
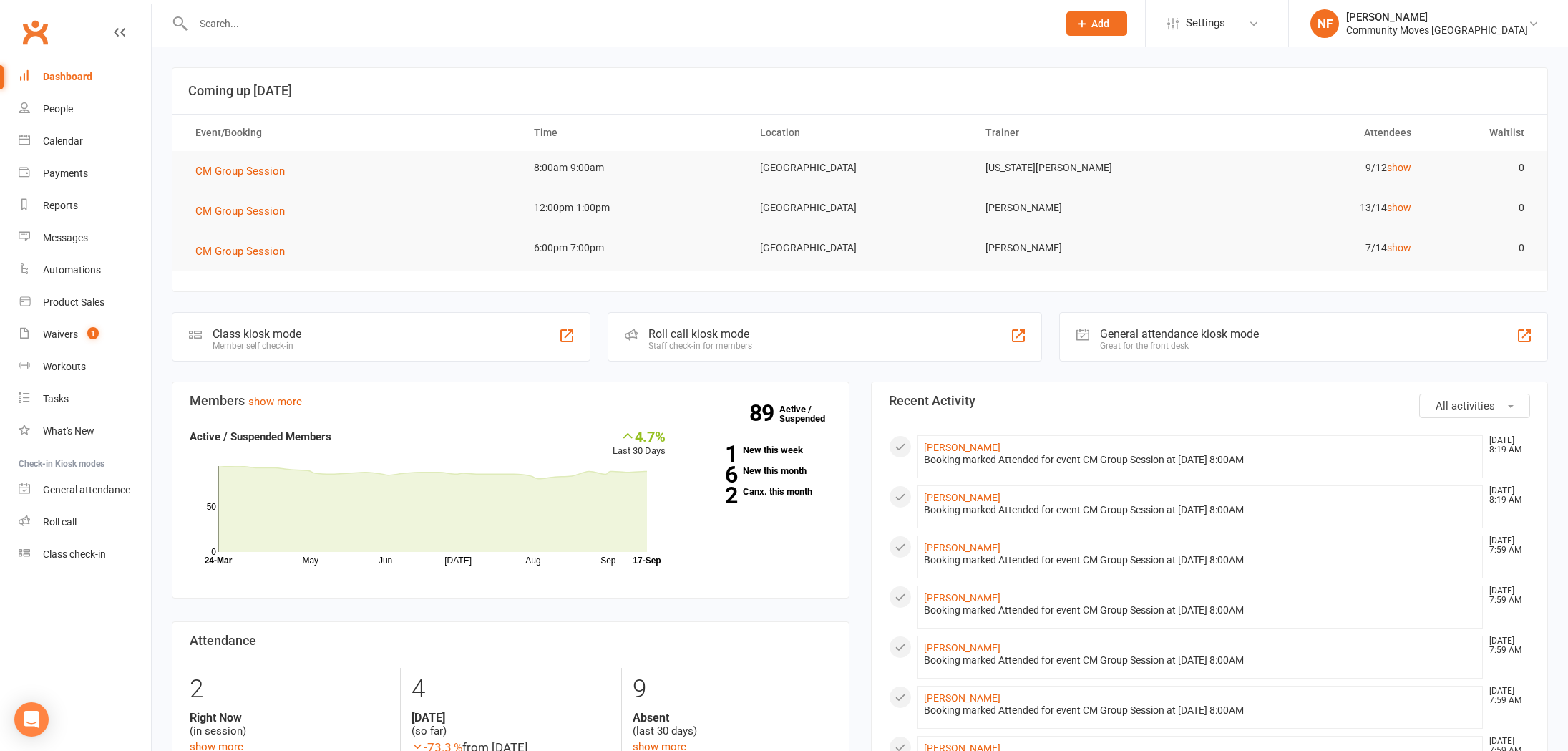
click at [507, 341] on div "Class kiosk mode Member self check-in" at bounding box center [381, 337] width 419 height 50
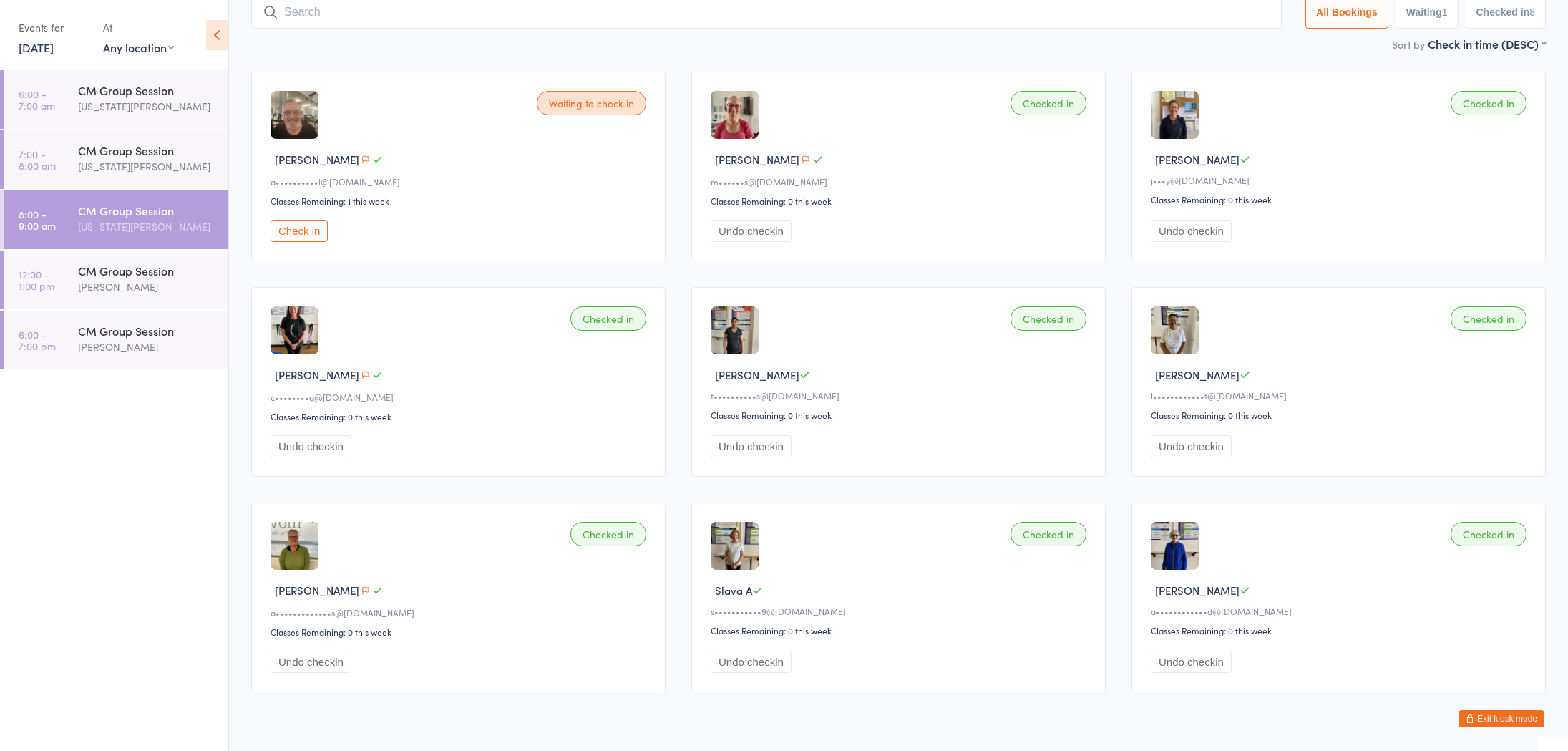
scroll to position [105, 0]
